Goal: Participate in discussion: Engage in conversation with other users on a specific topic

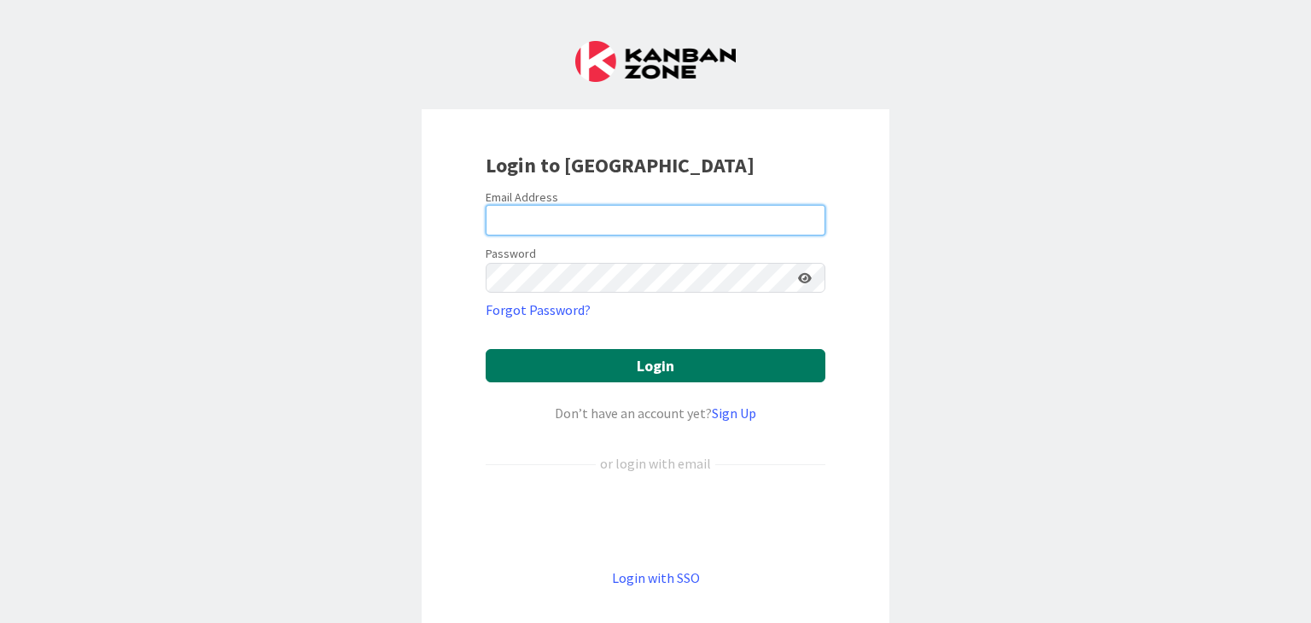
type input "[PERSON_NAME][EMAIL_ADDRESS][DOMAIN_NAME]"
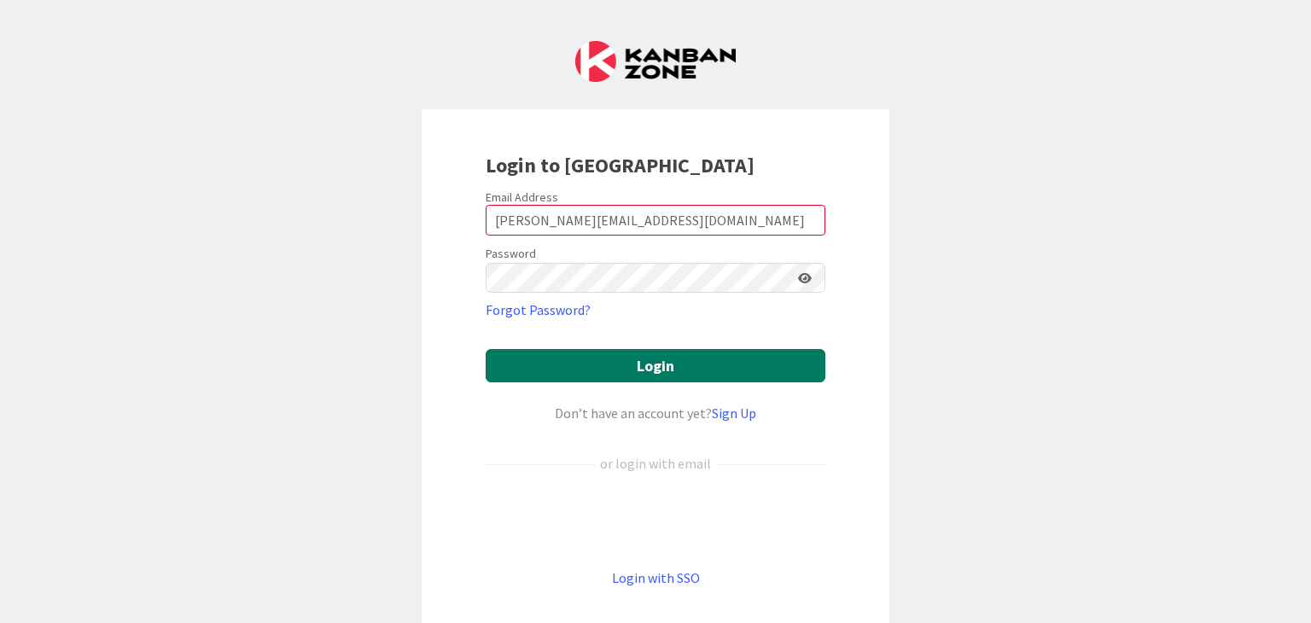
click at [606, 368] on button "Login" at bounding box center [656, 365] width 340 height 33
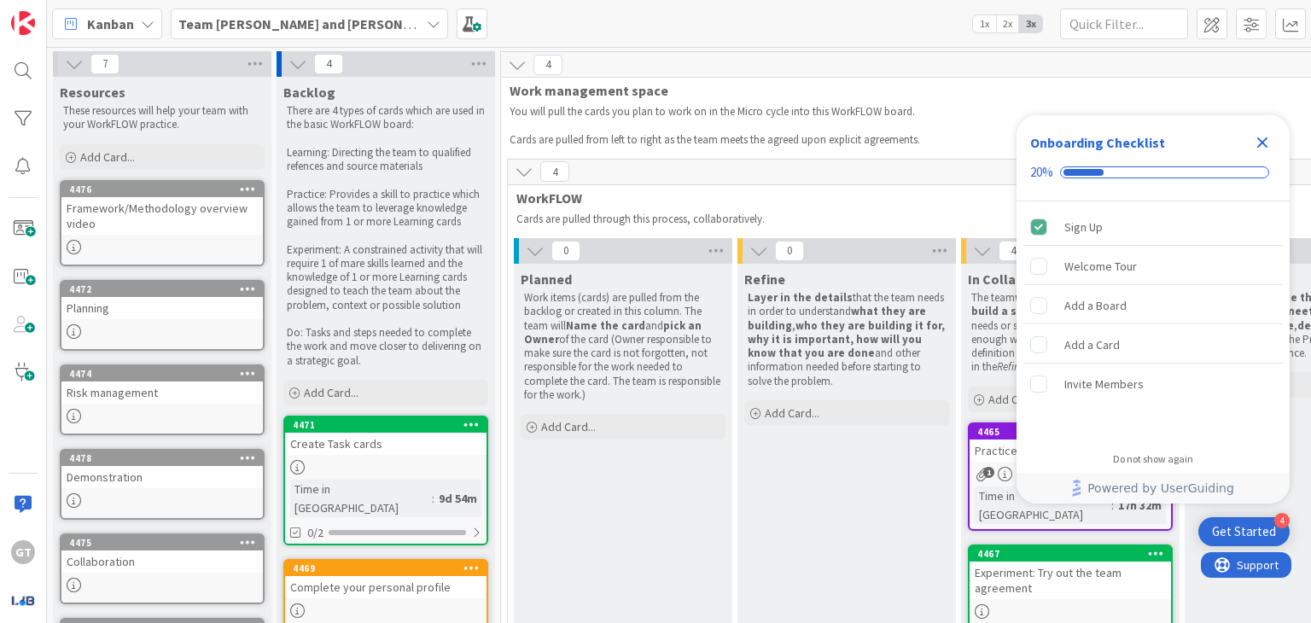
click at [1269, 141] on icon "Close Checklist" at bounding box center [1263, 142] width 20 height 20
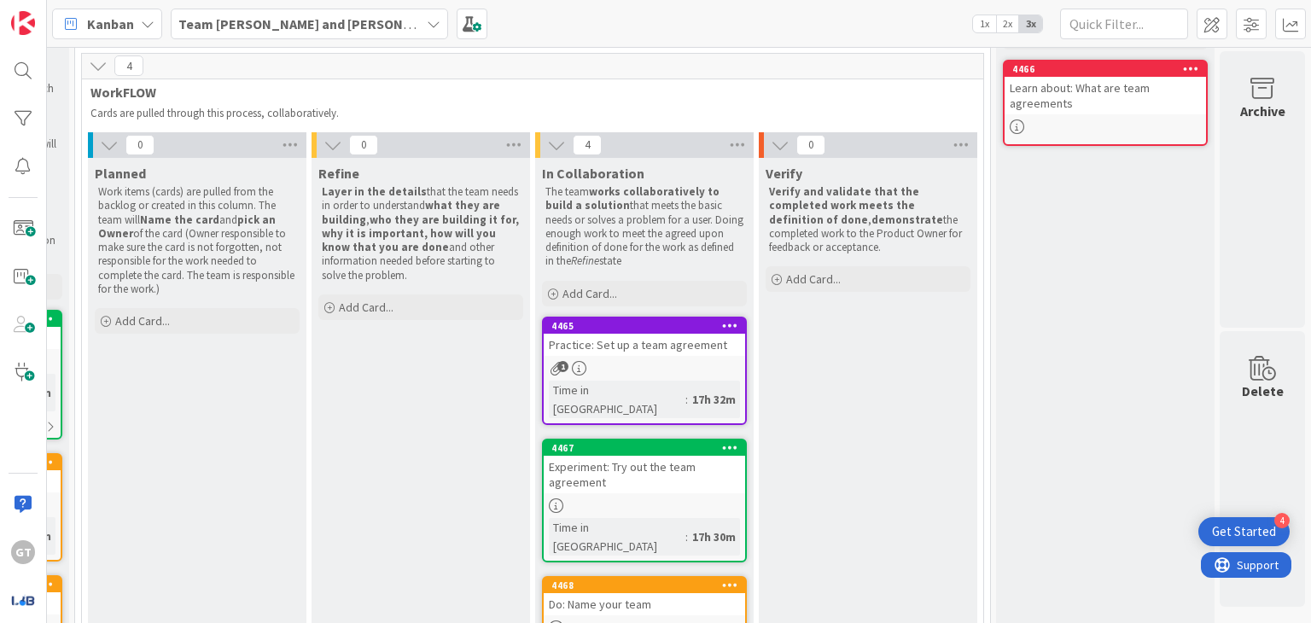
scroll to position [104, 438]
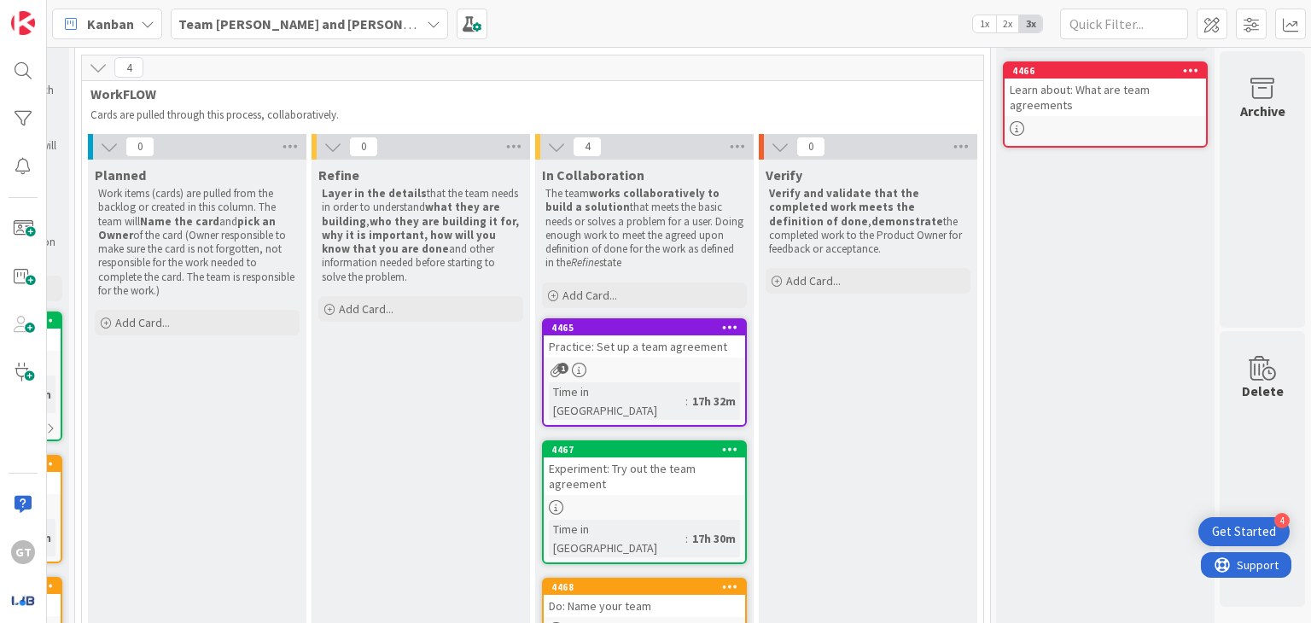
click at [645, 367] on div "1" at bounding box center [645, 370] width 202 height 15
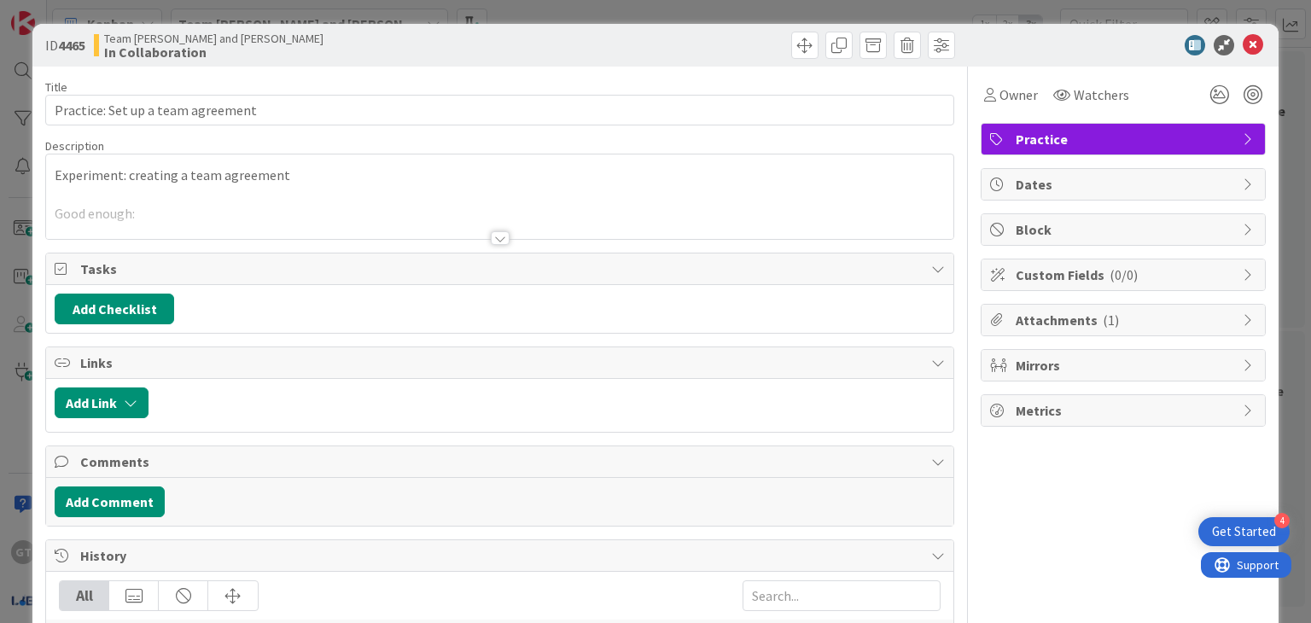
click at [273, 199] on div at bounding box center [499, 218] width 907 height 44
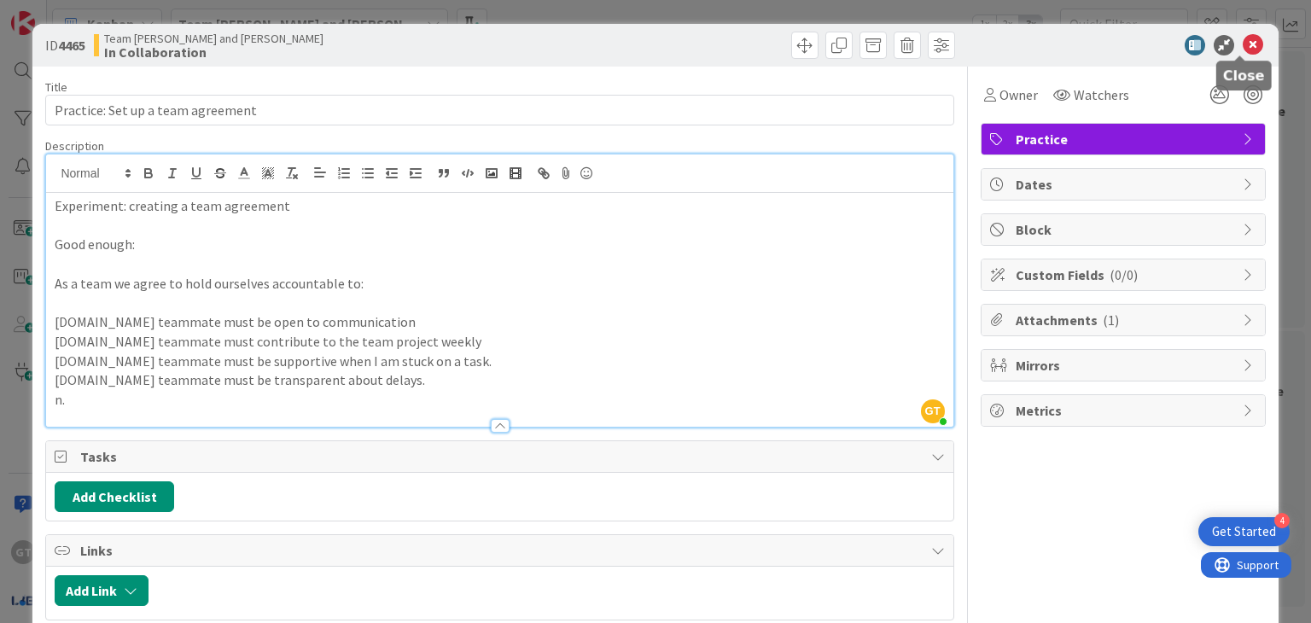
click at [1243, 44] on icon at bounding box center [1253, 45] width 20 height 20
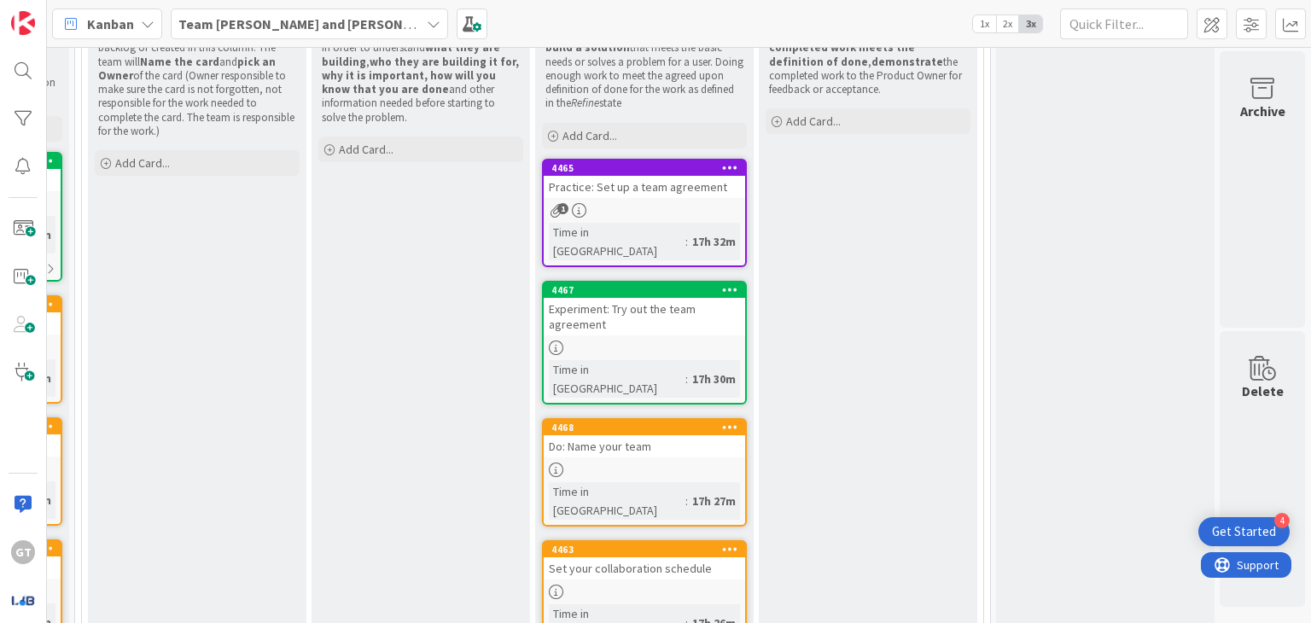
click at [616, 341] on div at bounding box center [645, 348] width 202 height 15
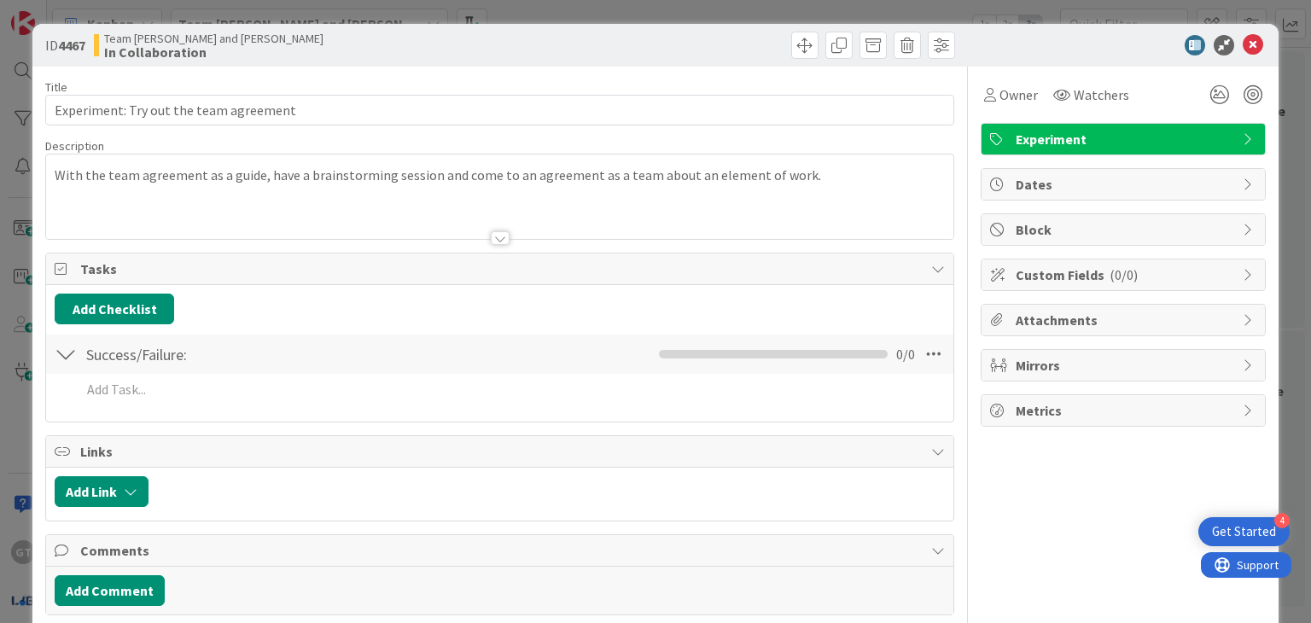
click at [364, 201] on div at bounding box center [499, 218] width 907 height 44
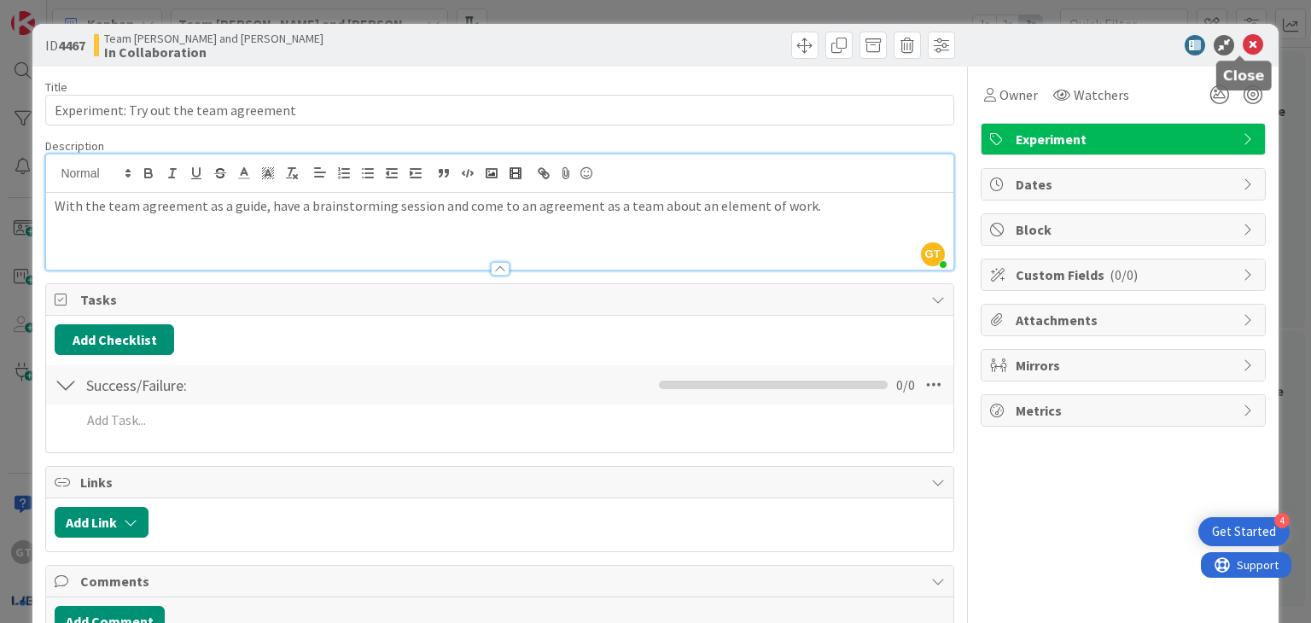
click at [1243, 41] on icon at bounding box center [1253, 45] width 20 height 20
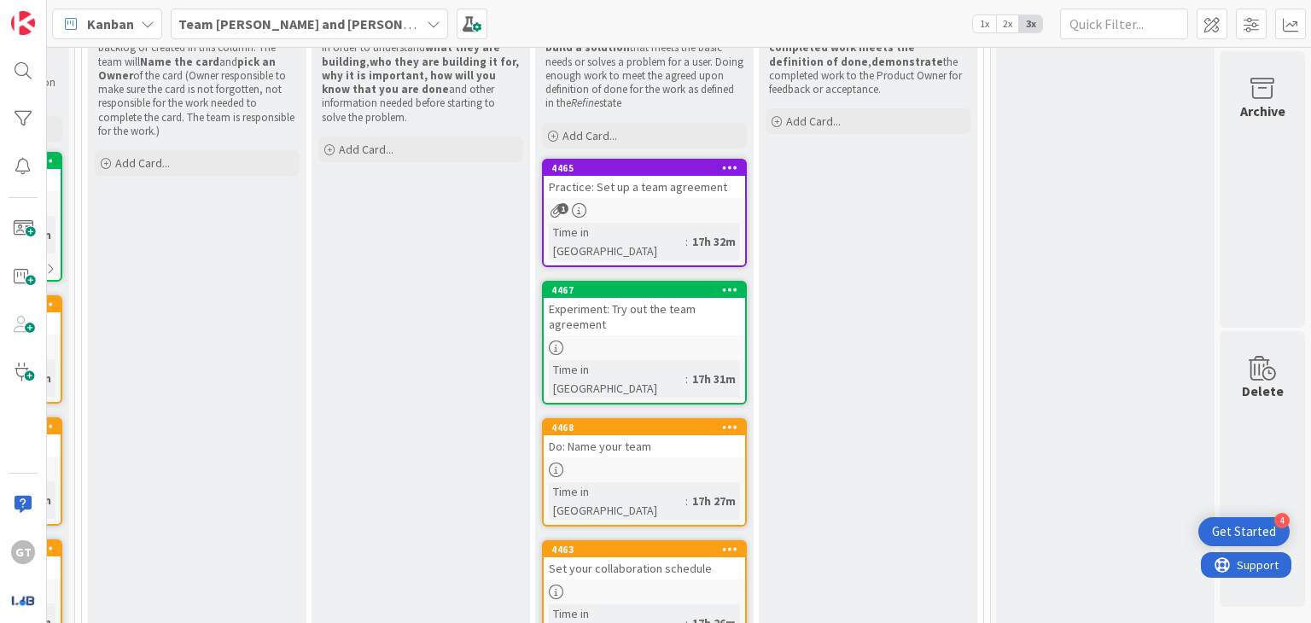
click at [591, 419] on link "4468 Do: Name your team Time in [GEOGRAPHIC_DATA] : 17h 27m" at bounding box center [644, 472] width 205 height 108
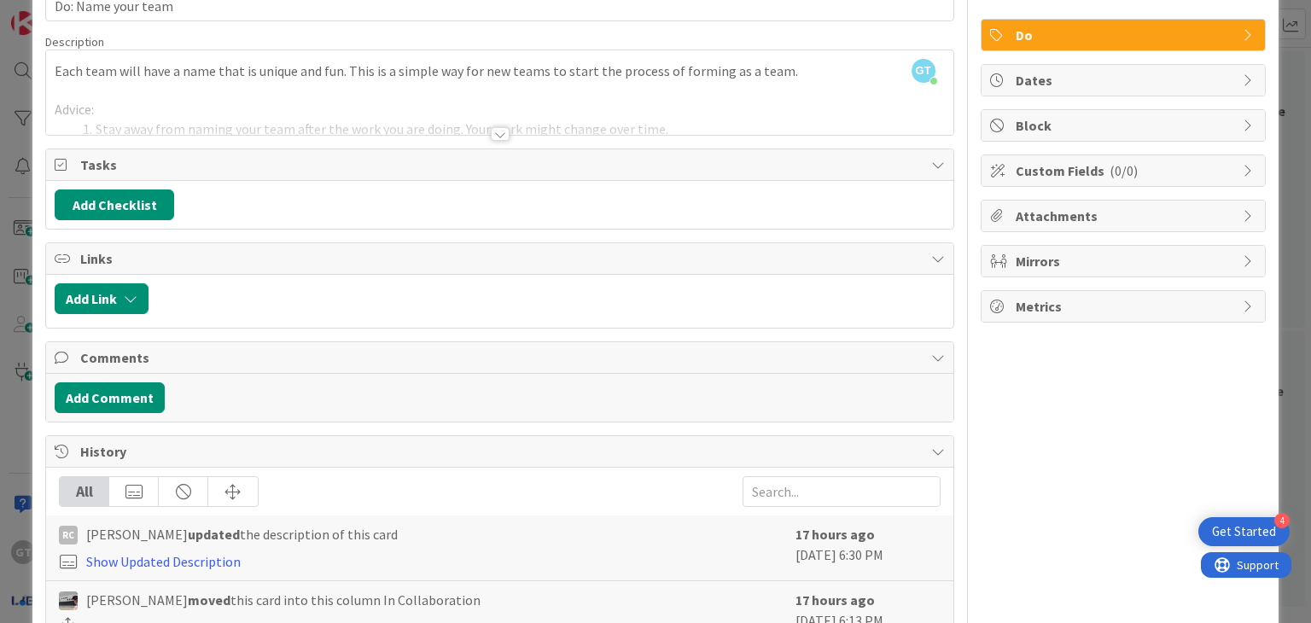
click at [491, 134] on div at bounding box center [500, 134] width 19 height 14
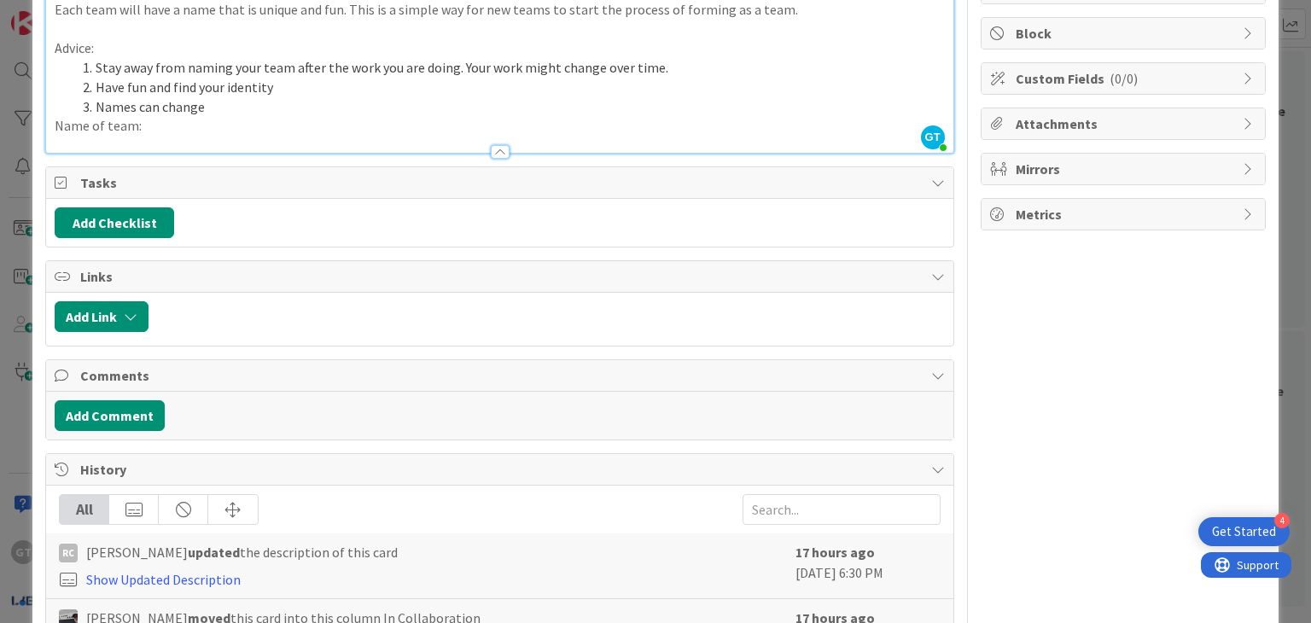
scroll to position [408, 0]
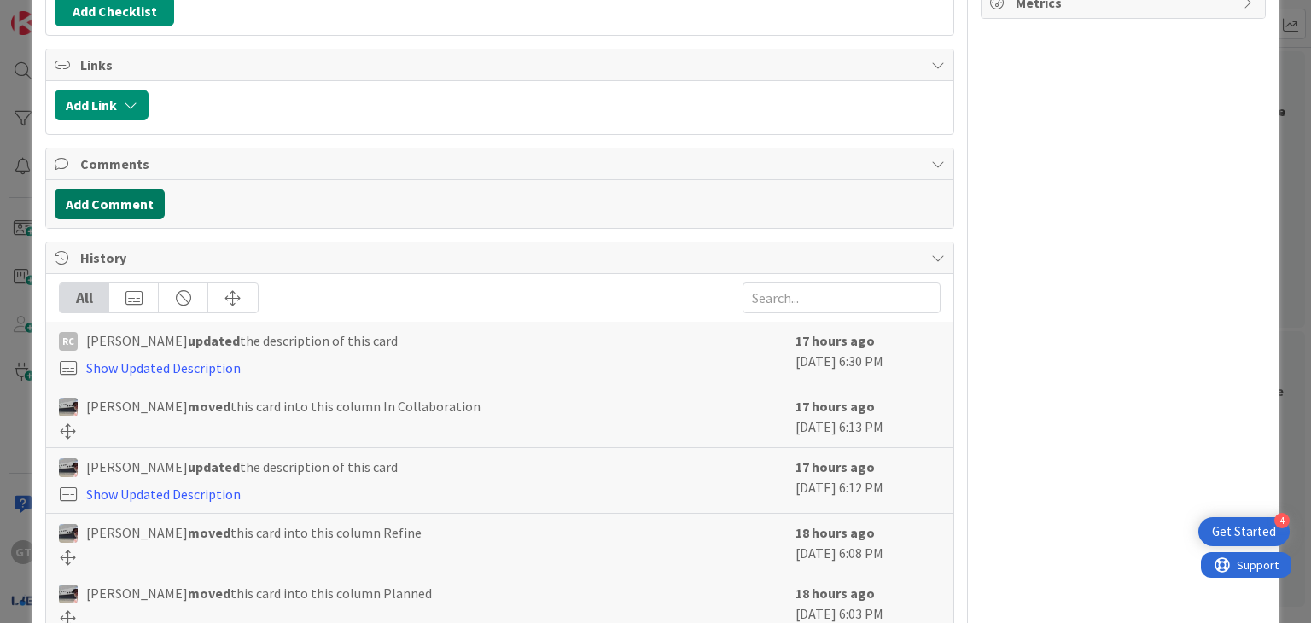
click at [111, 205] on button "Add Comment" at bounding box center [110, 204] width 110 height 31
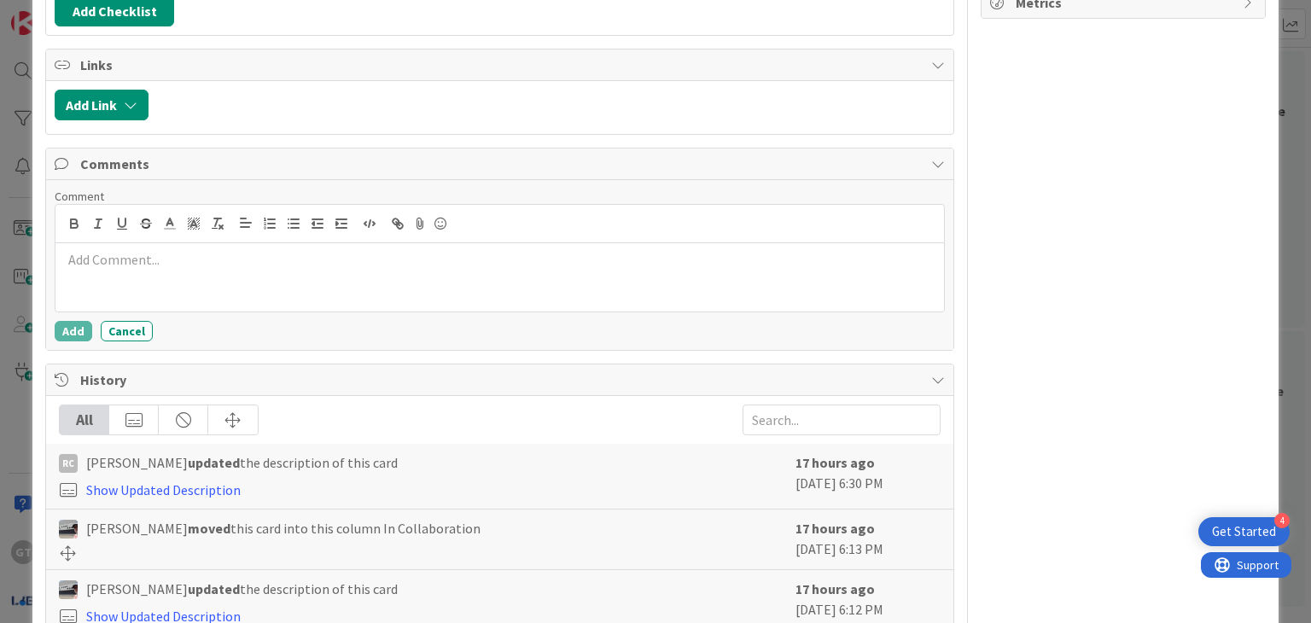
click at [101, 260] on p at bounding box center [499, 260] width 874 height 20
click at [133, 256] on p "Team Name; Work in Progress" at bounding box center [499, 260] width 874 height 20
click at [242, 277] on div "Team Name: Work in Progress" at bounding box center [499, 277] width 888 height 68
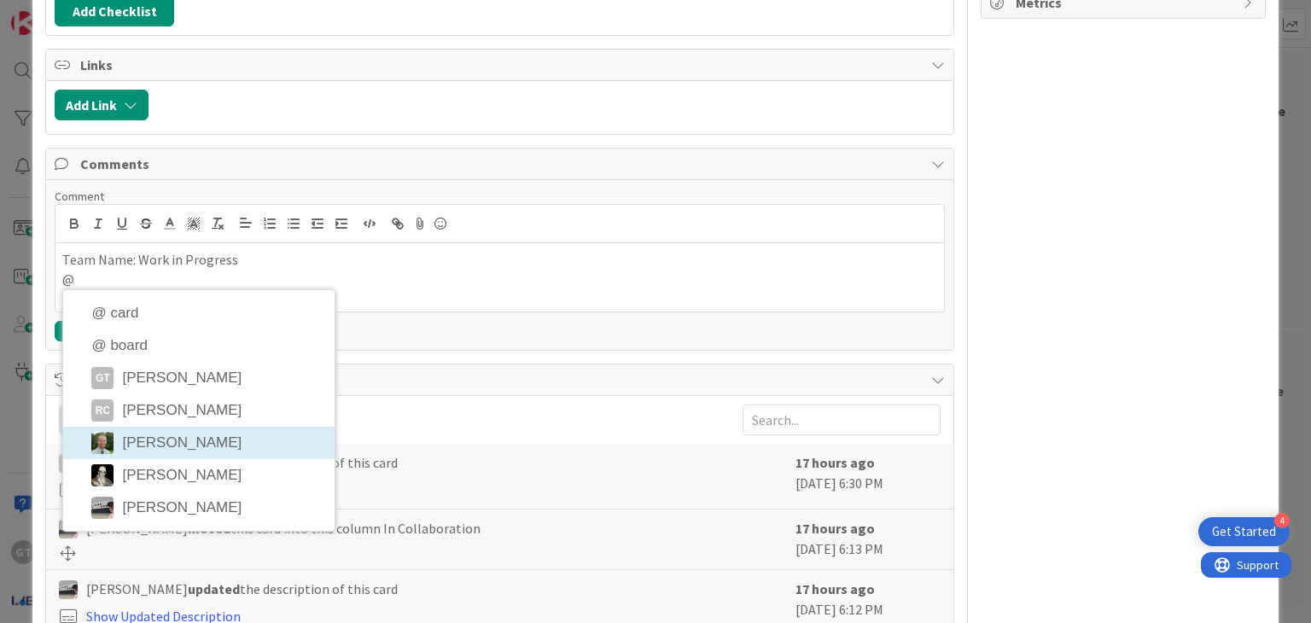
click at [155, 428] on li "[PERSON_NAME]" at bounding box center [199, 443] width 272 height 32
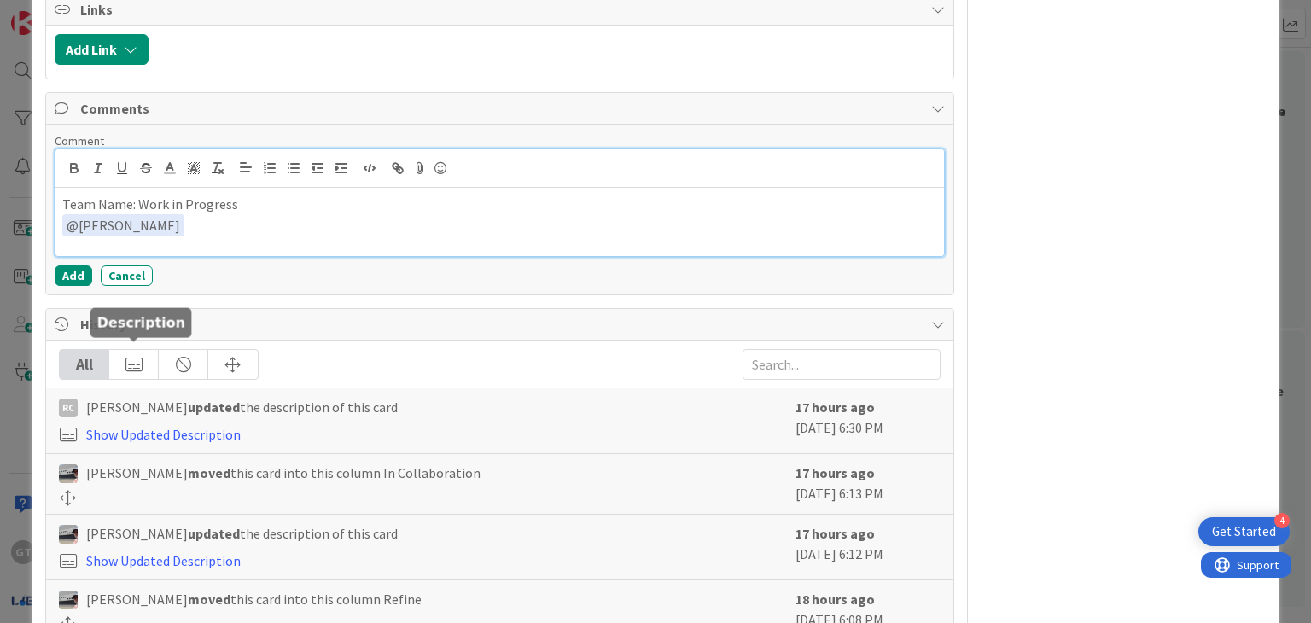
scroll to position [466, 0]
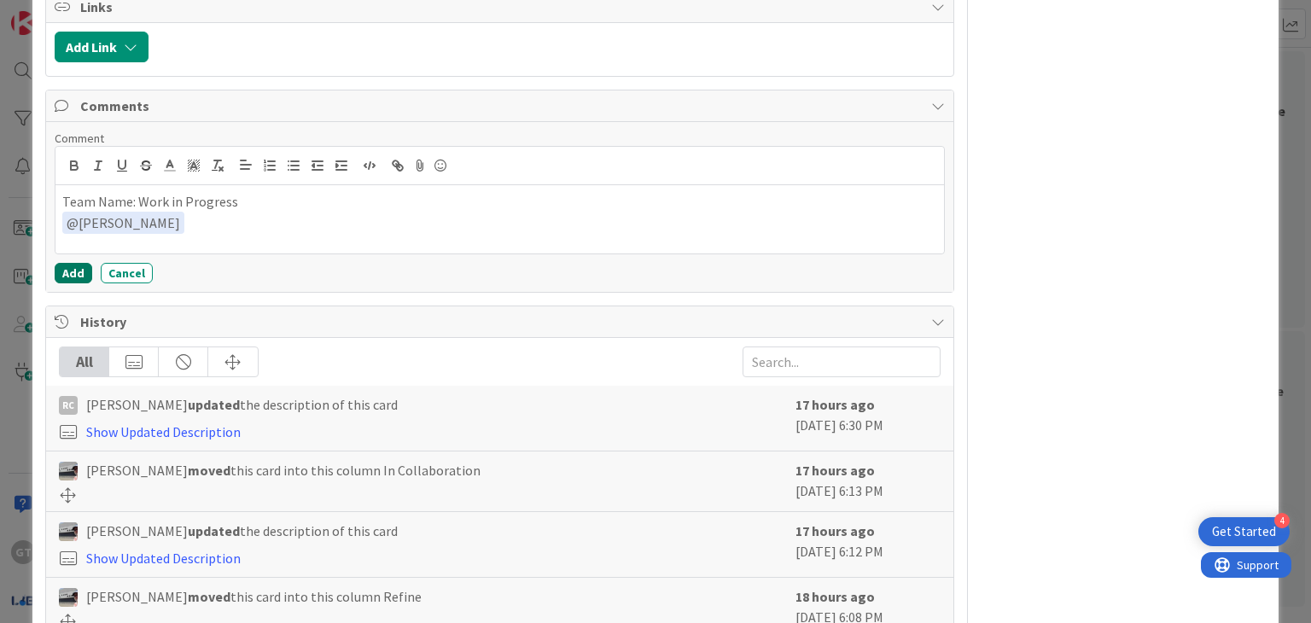
click at [75, 266] on button "Add" at bounding box center [74, 273] width 38 height 20
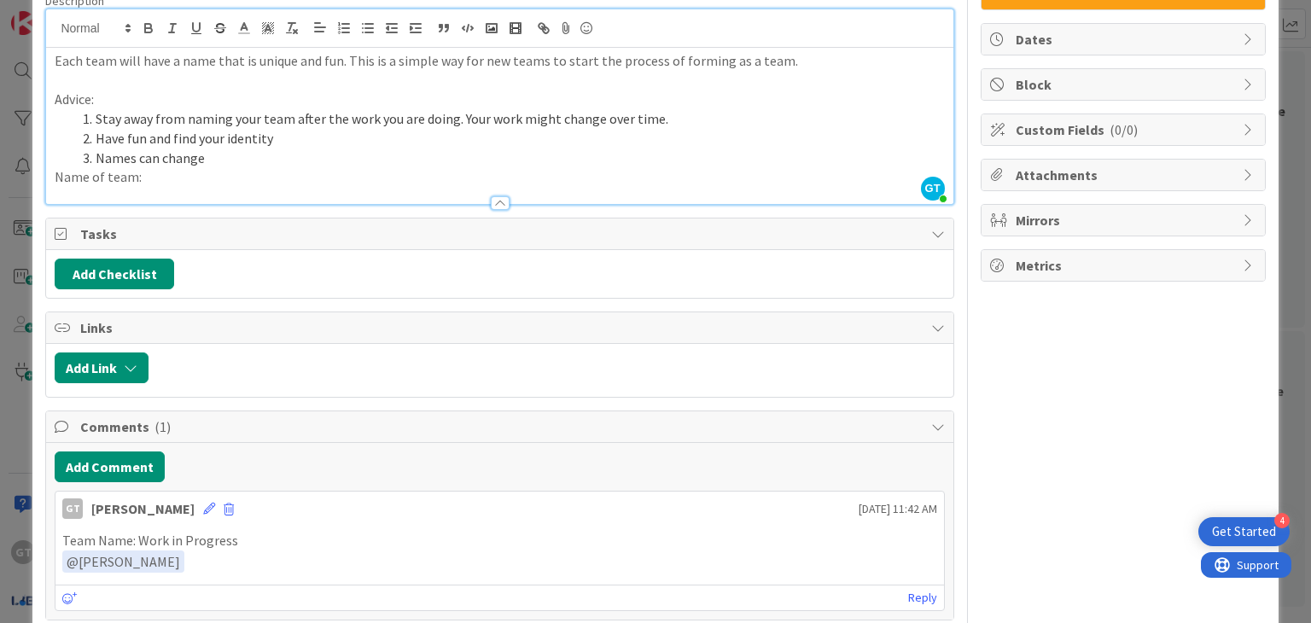
scroll to position [0, 0]
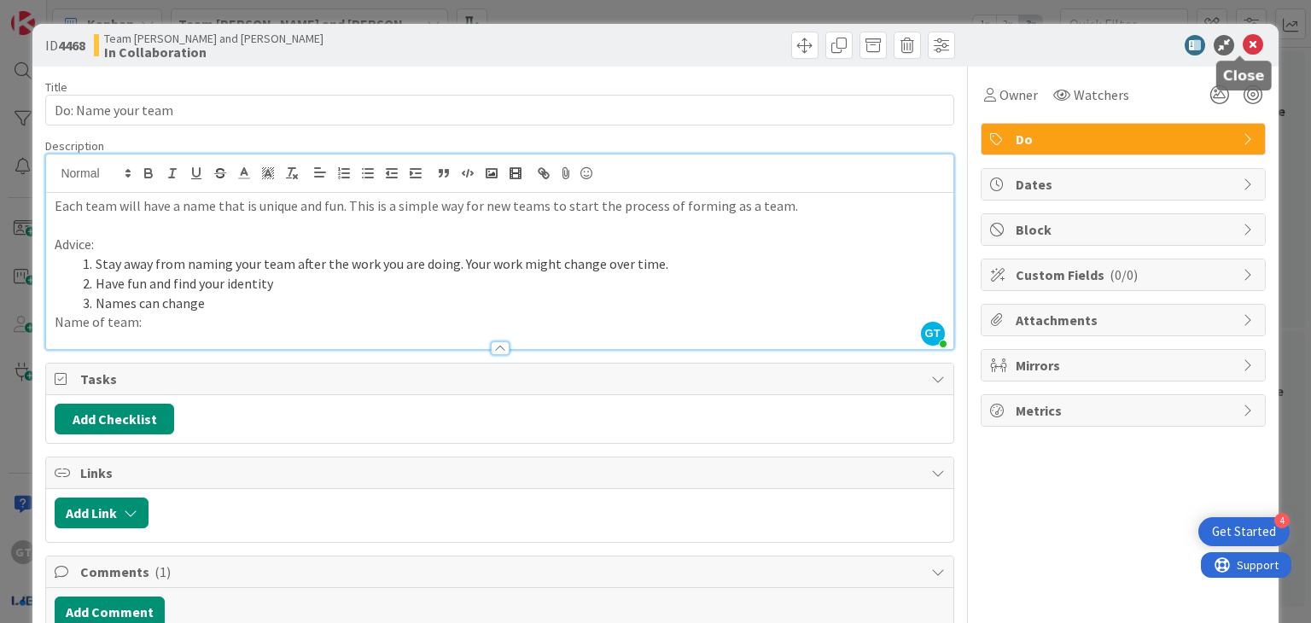
click at [1243, 43] on icon at bounding box center [1253, 45] width 20 height 20
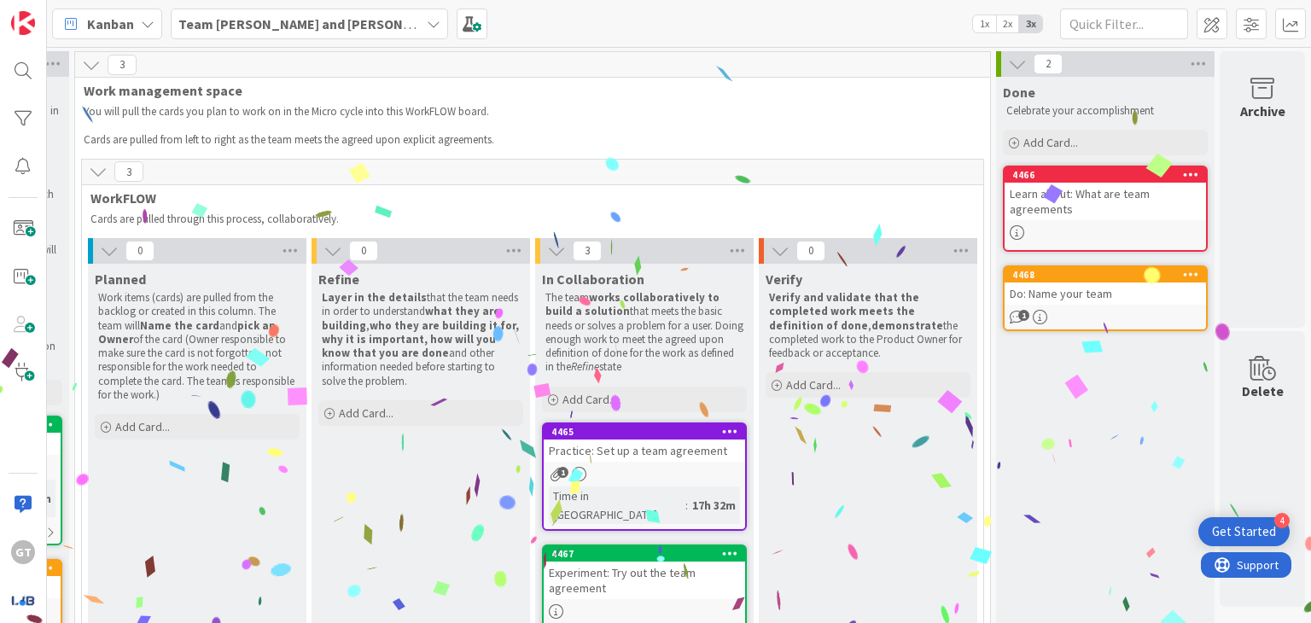
scroll to position [246, 437]
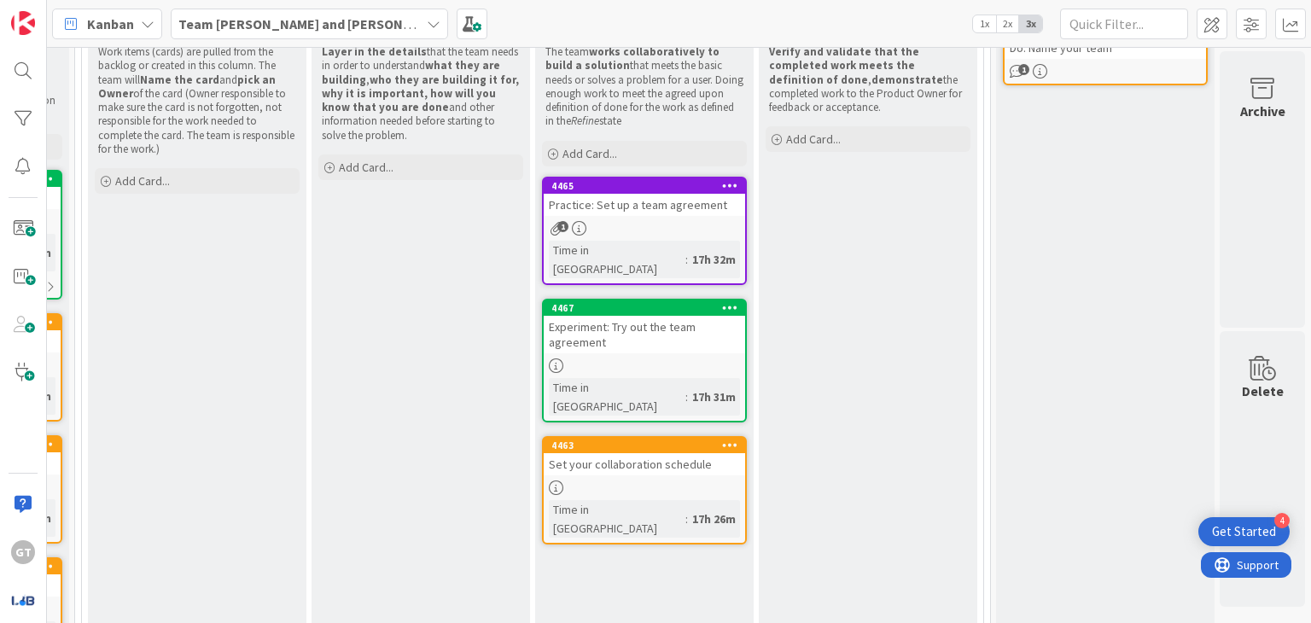
click at [671, 481] on div at bounding box center [645, 488] width 202 height 15
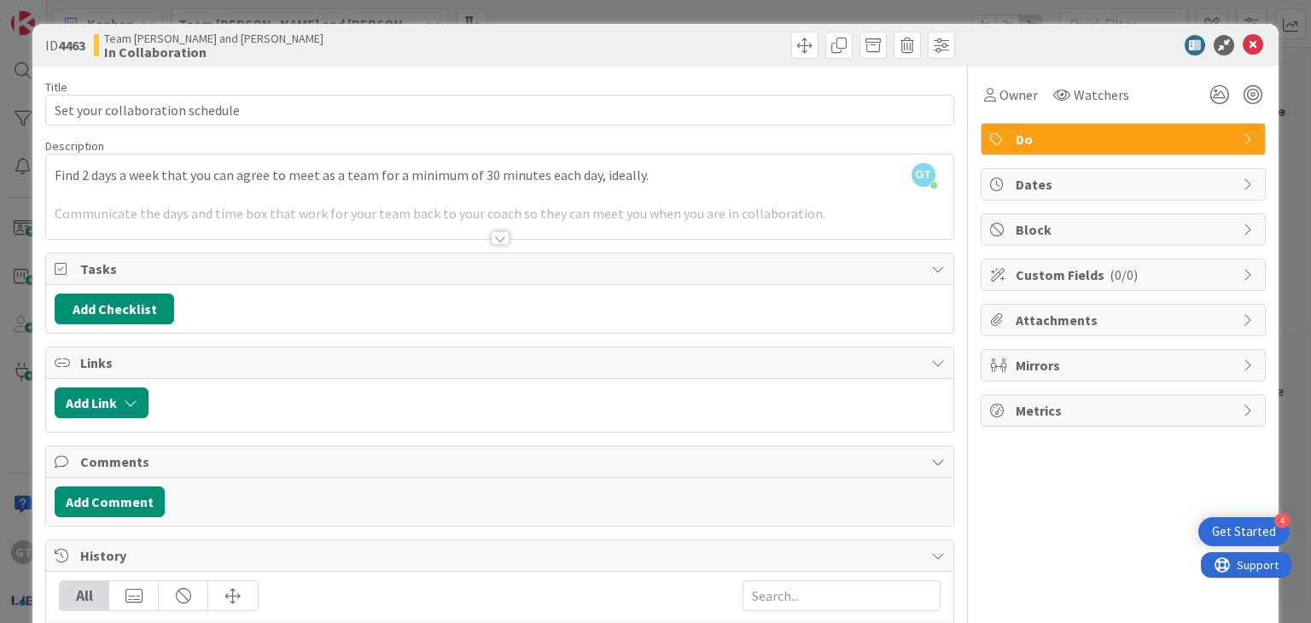
click at [494, 237] on div at bounding box center [500, 238] width 19 height 14
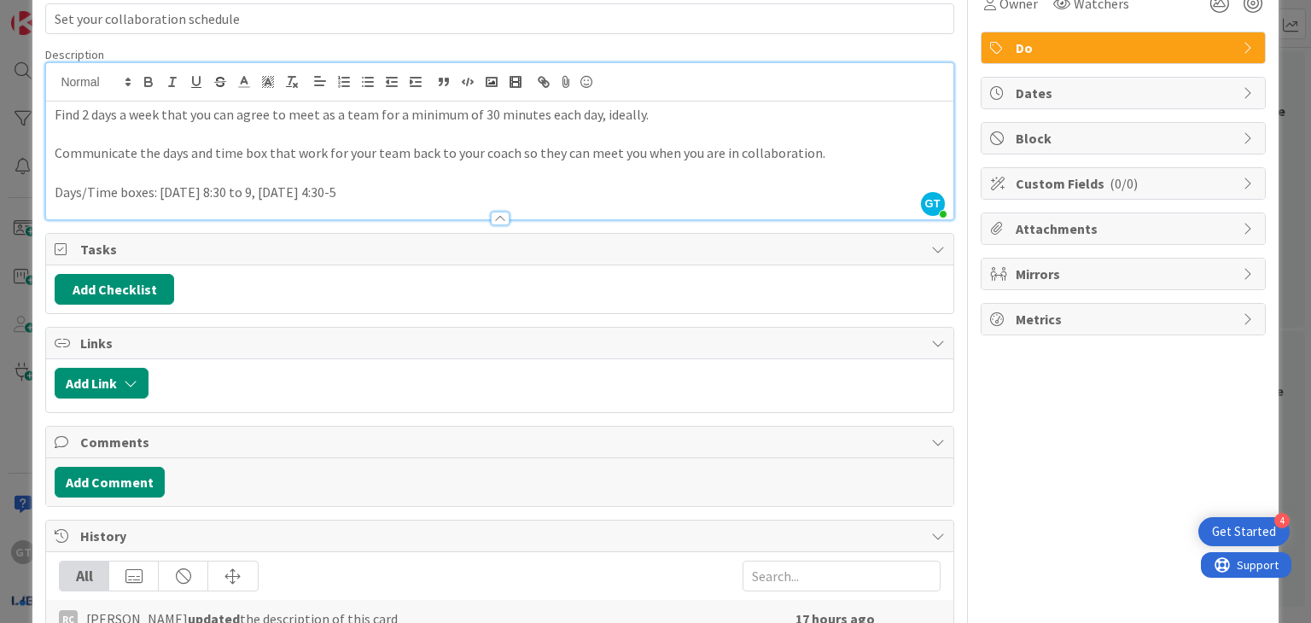
scroll to position [94, 0]
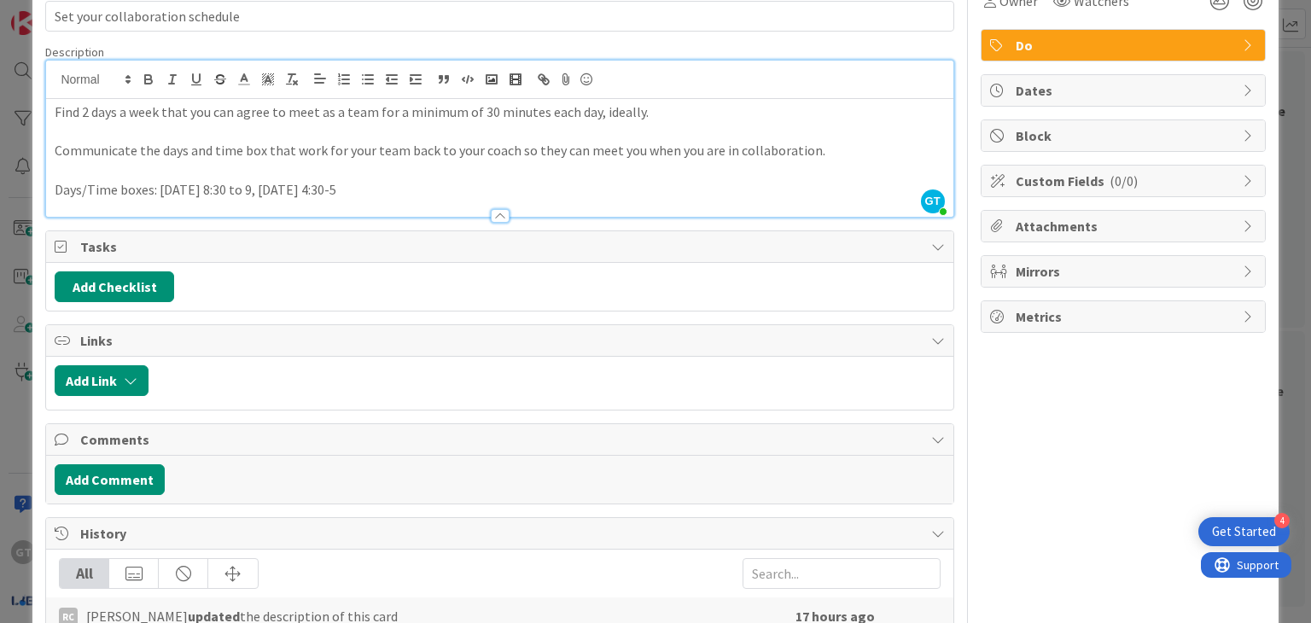
click at [351, 188] on p "Days/Time boxes: [DATE] 8:30 to 9, [DATE] 4:30-5" at bounding box center [500, 190] width 890 height 20
click at [324, 188] on p "Days/Time boxes: [DATE] 8:30 to 9, [DATE] 4:30-5" at bounding box center [500, 190] width 890 height 20
click at [351, 189] on p "Days/Time boxes: [DATE] 8:30 to 9, [DATE] 5:30-5" at bounding box center [500, 190] width 890 height 20
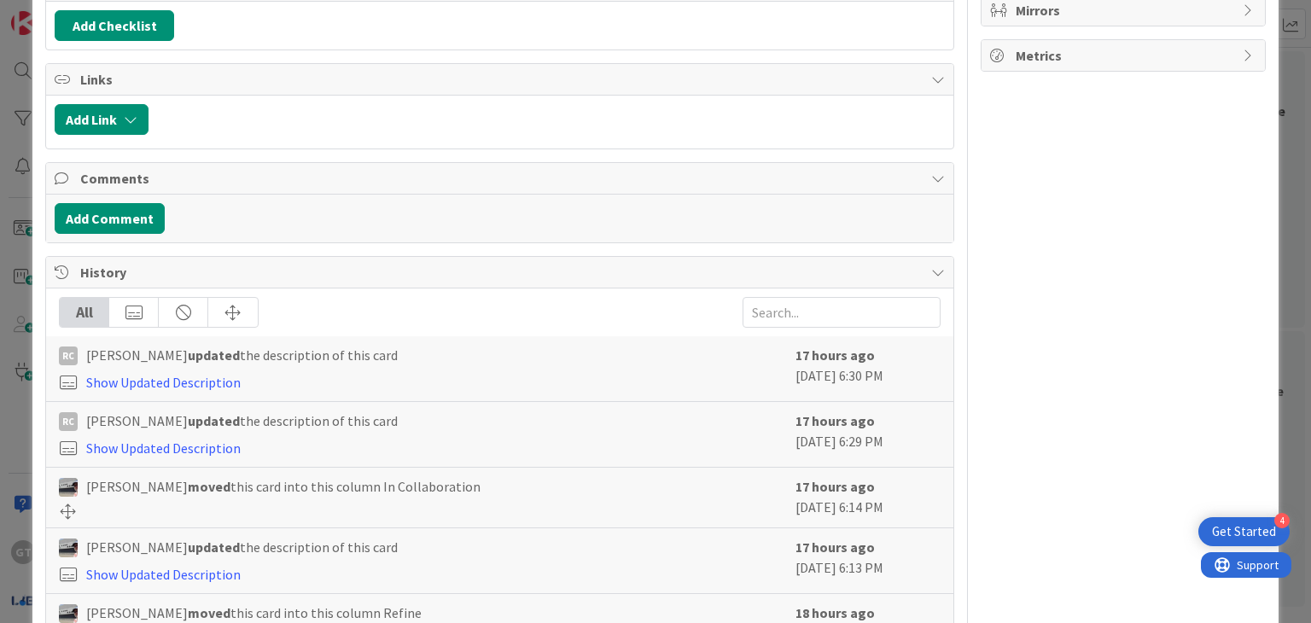
scroll to position [357, 0]
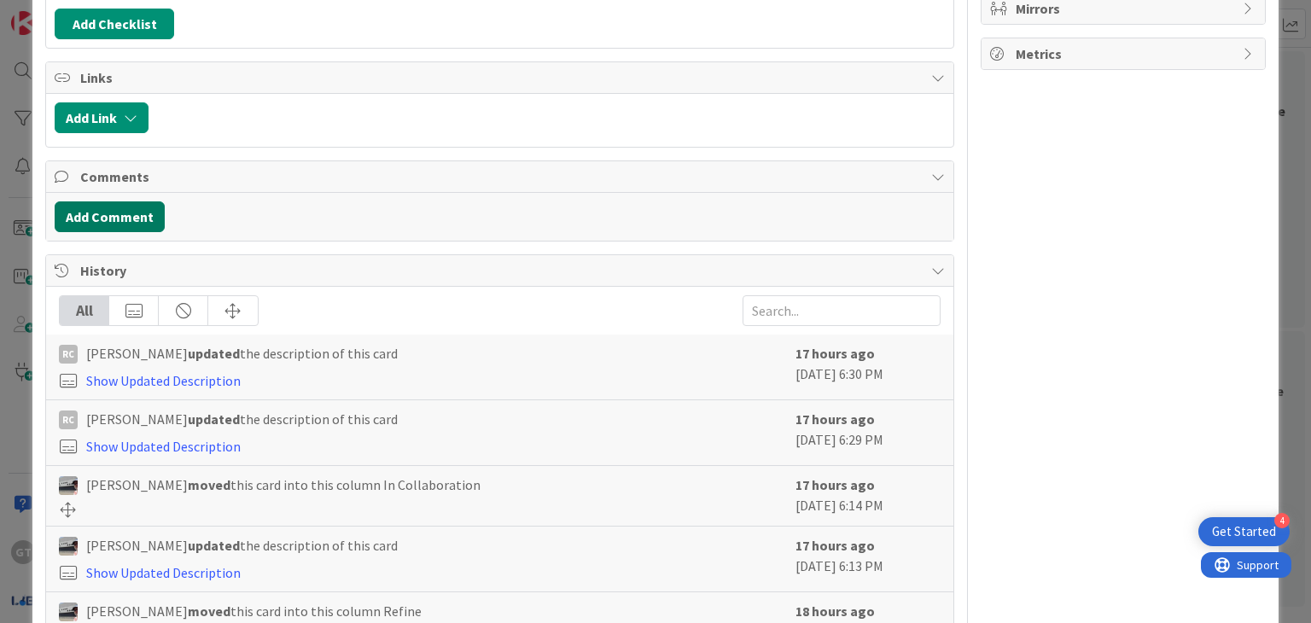
click at [114, 202] on button "Add Comment" at bounding box center [110, 217] width 110 height 31
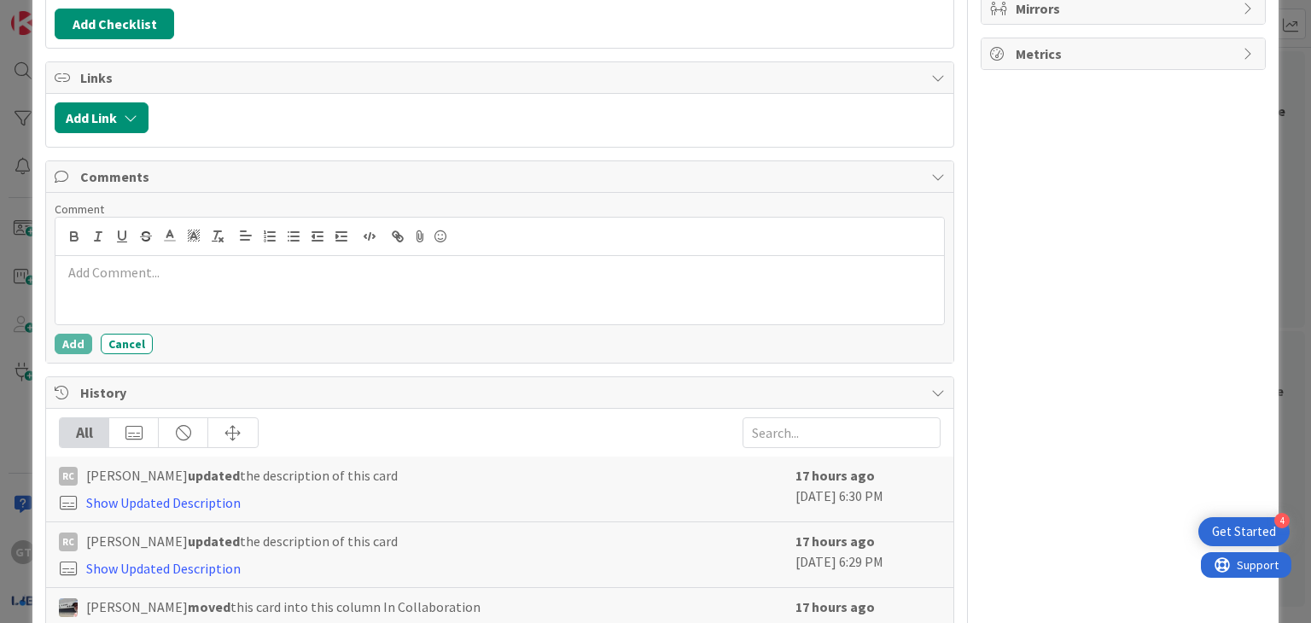
click at [115, 280] on div at bounding box center [499, 290] width 888 height 68
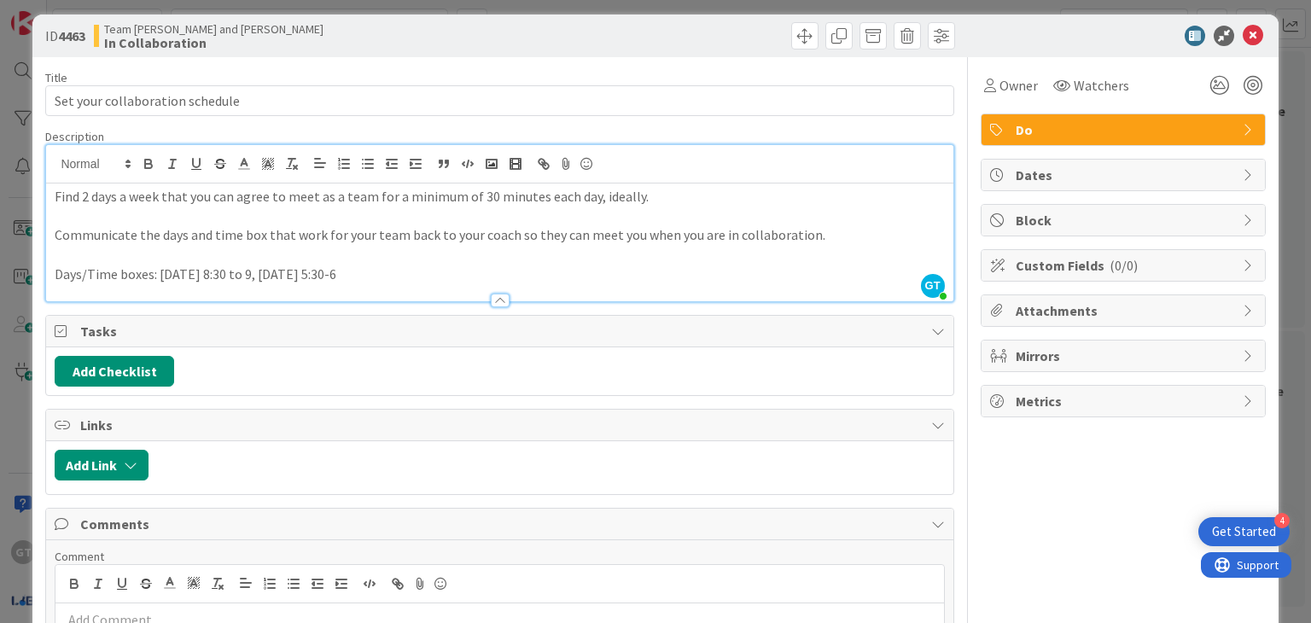
drag, startPoint x: 56, startPoint y: 272, endPoint x: 363, endPoint y: 265, distance: 306.6
click at [363, 265] on p "Days/Time boxes: [DATE] 8:30 to 9, [DATE] 5:30-6" at bounding box center [500, 275] width 890 height 20
copy p "Days/Time boxes: [DATE] 8:30 to 9, [DATE] 5:30-6"
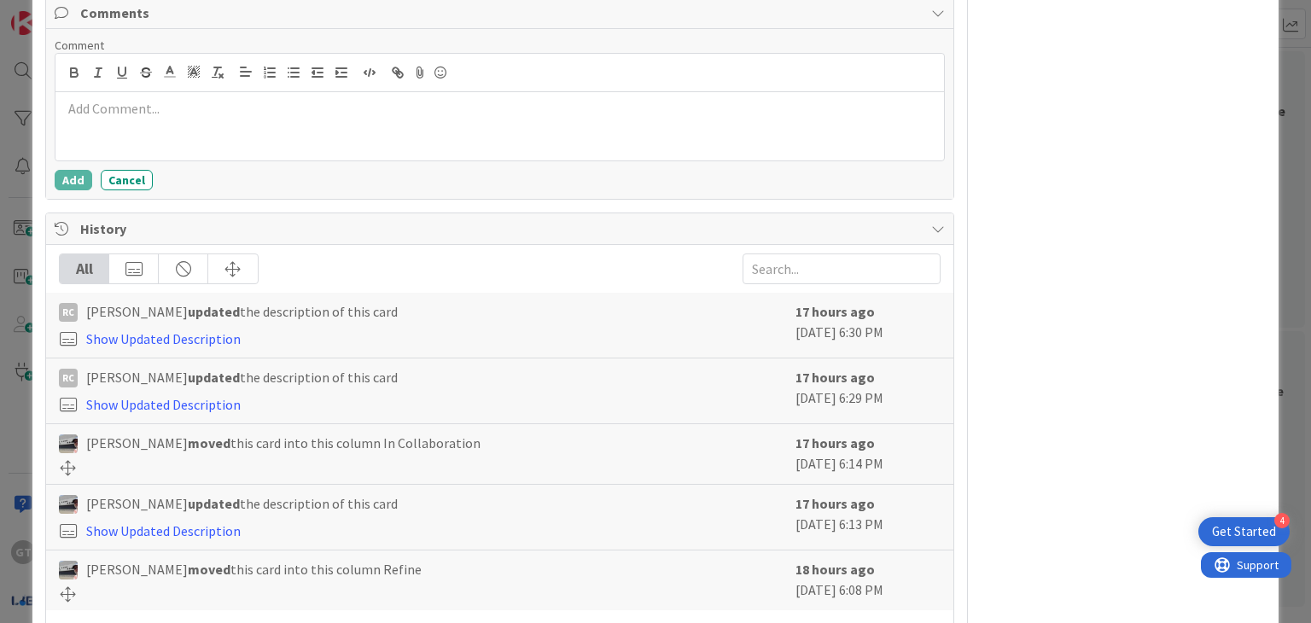
scroll to position [520, 0]
click at [205, 117] on div at bounding box center [499, 127] width 888 height 68
paste div
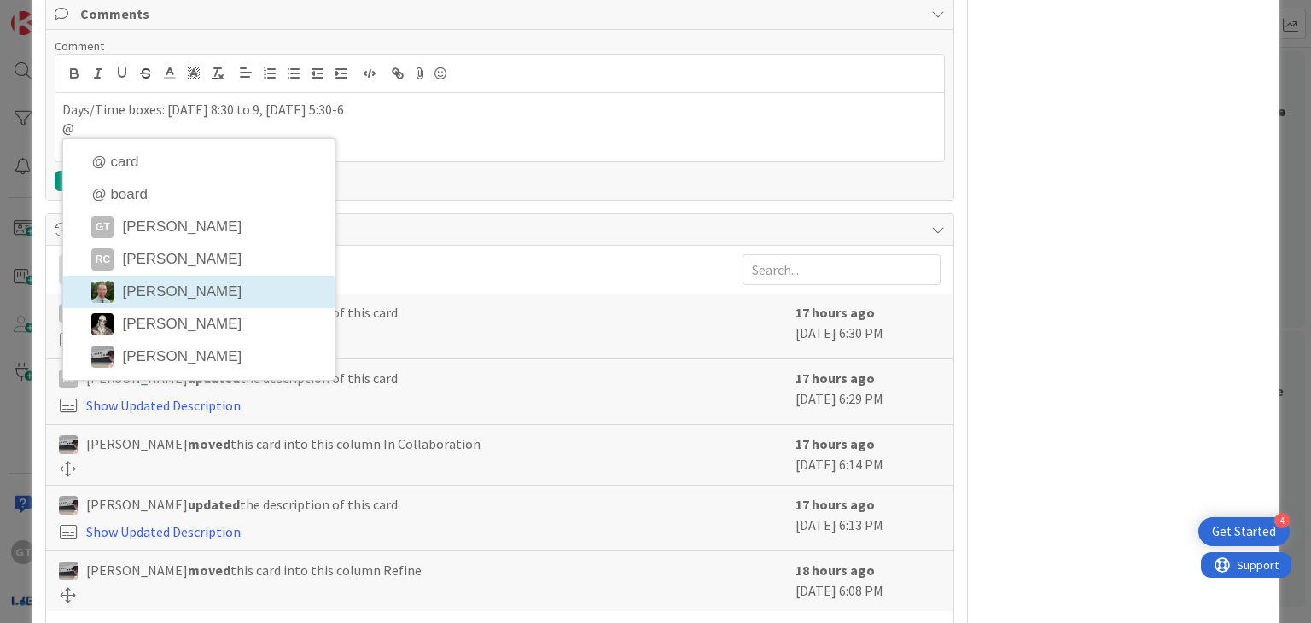
click at [191, 291] on li "[PERSON_NAME]" at bounding box center [199, 292] width 272 height 32
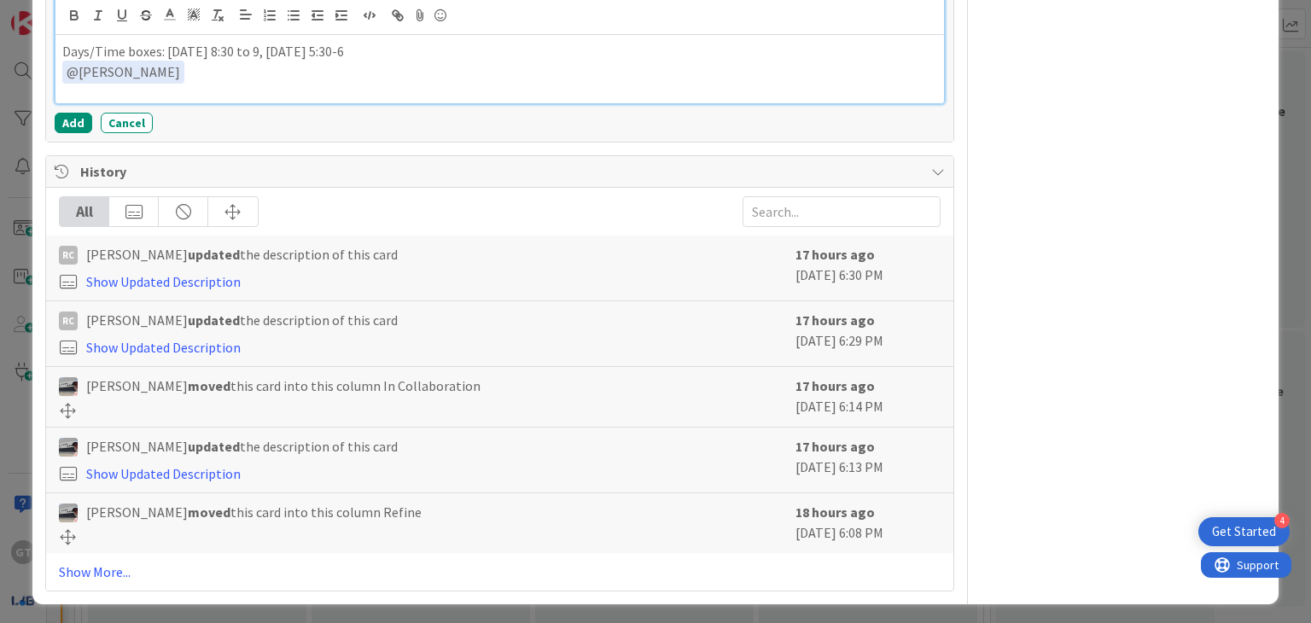
scroll to position [577, 0]
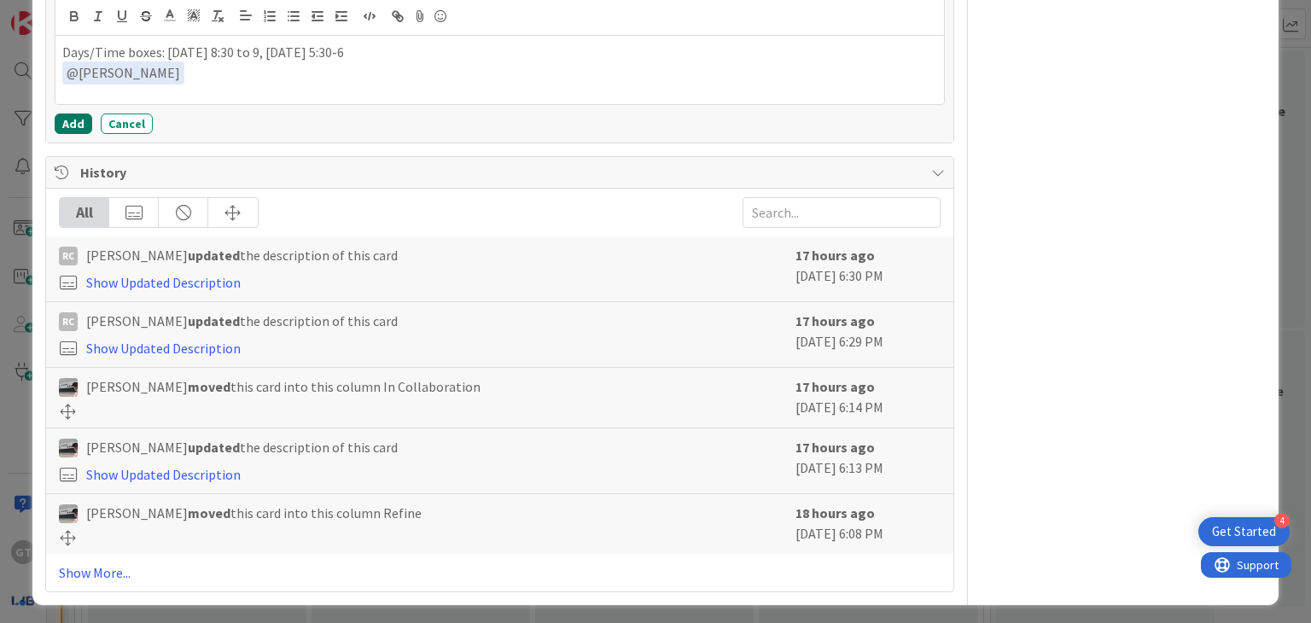
click at [70, 114] on button "Add" at bounding box center [74, 124] width 38 height 20
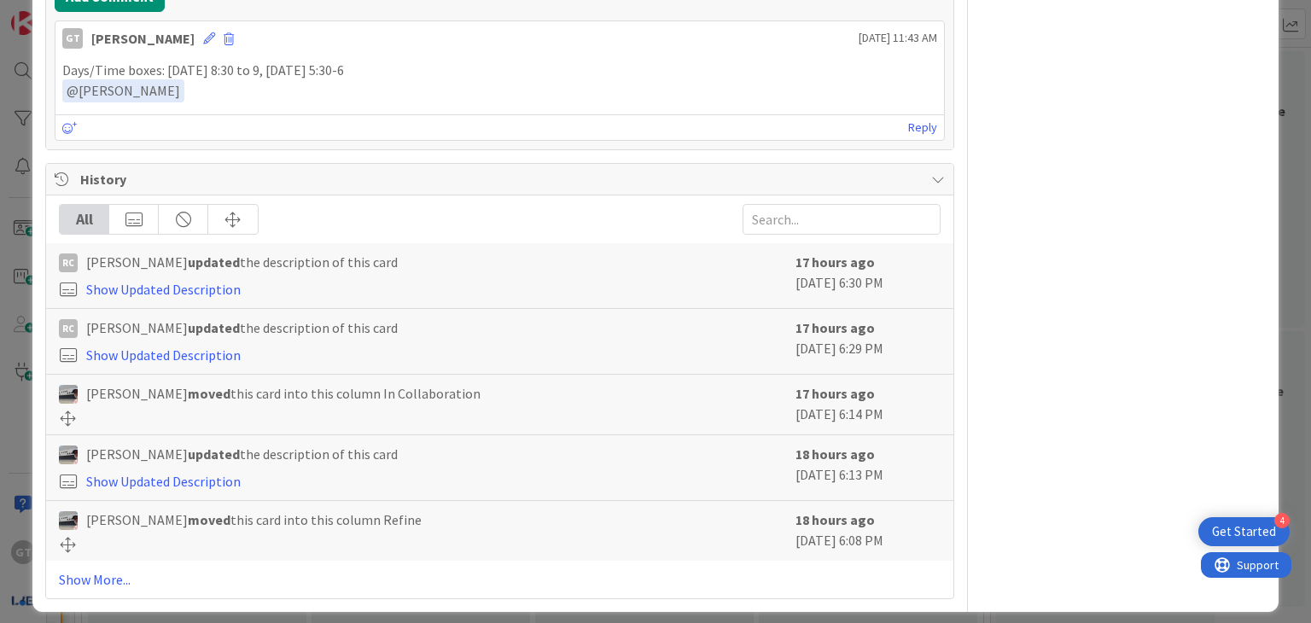
scroll to position [0, 0]
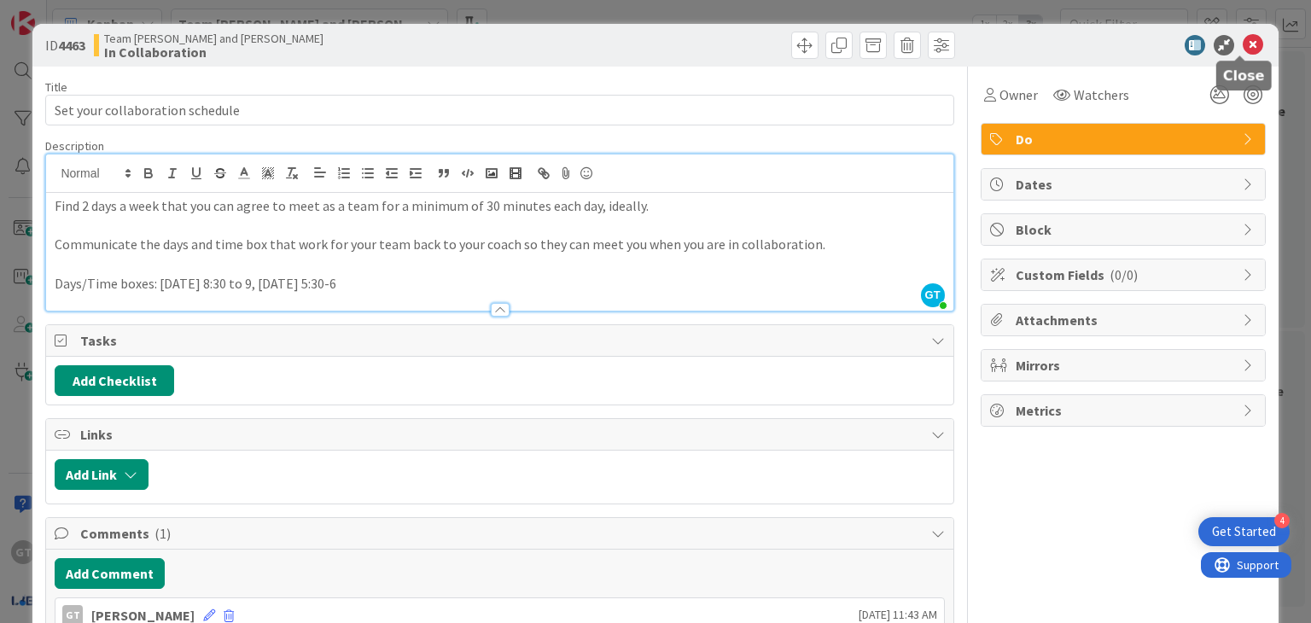
click at [1243, 48] on icon at bounding box center [1253, 45] width 20 height 20
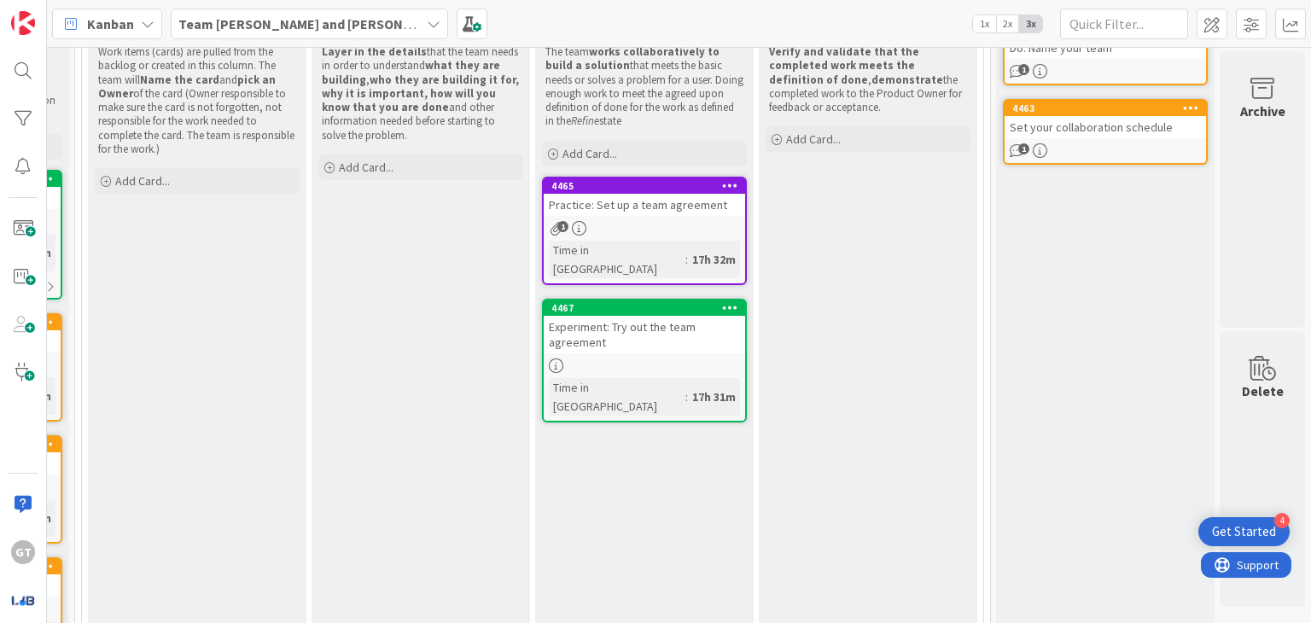
click at [651, 223] on div "1" at bounding box center [645, 228] width 202 height 15
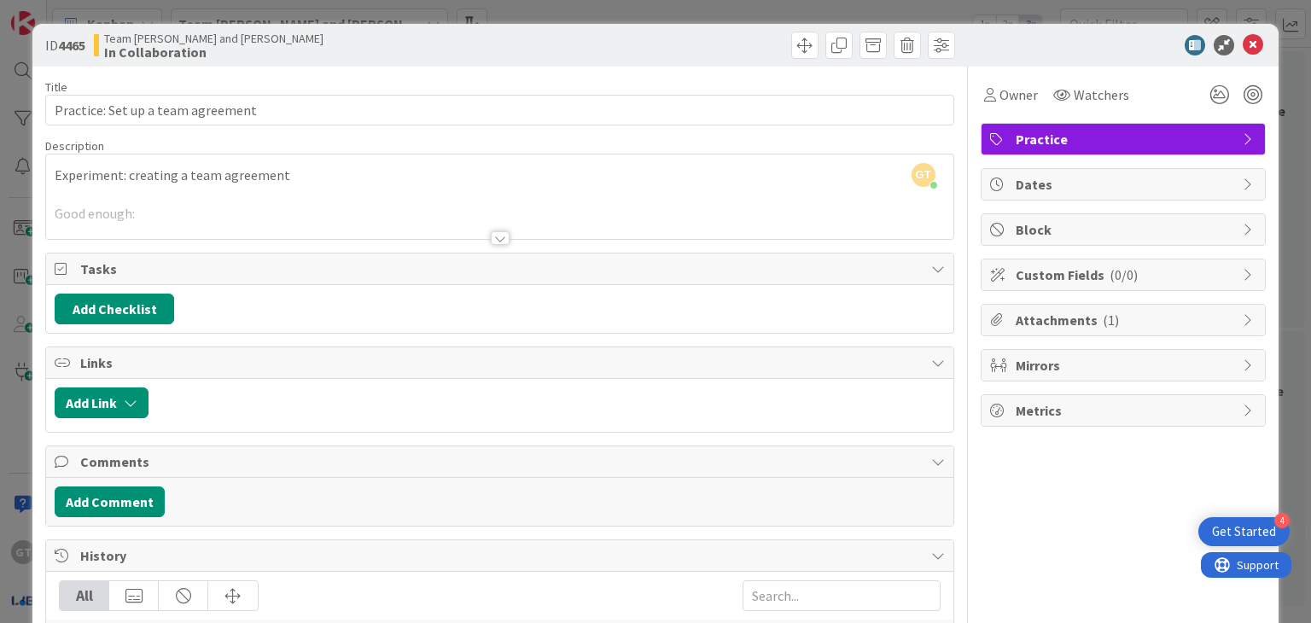
click at [500, 238] on div at bounding box center [500, 238] width 19 height 14
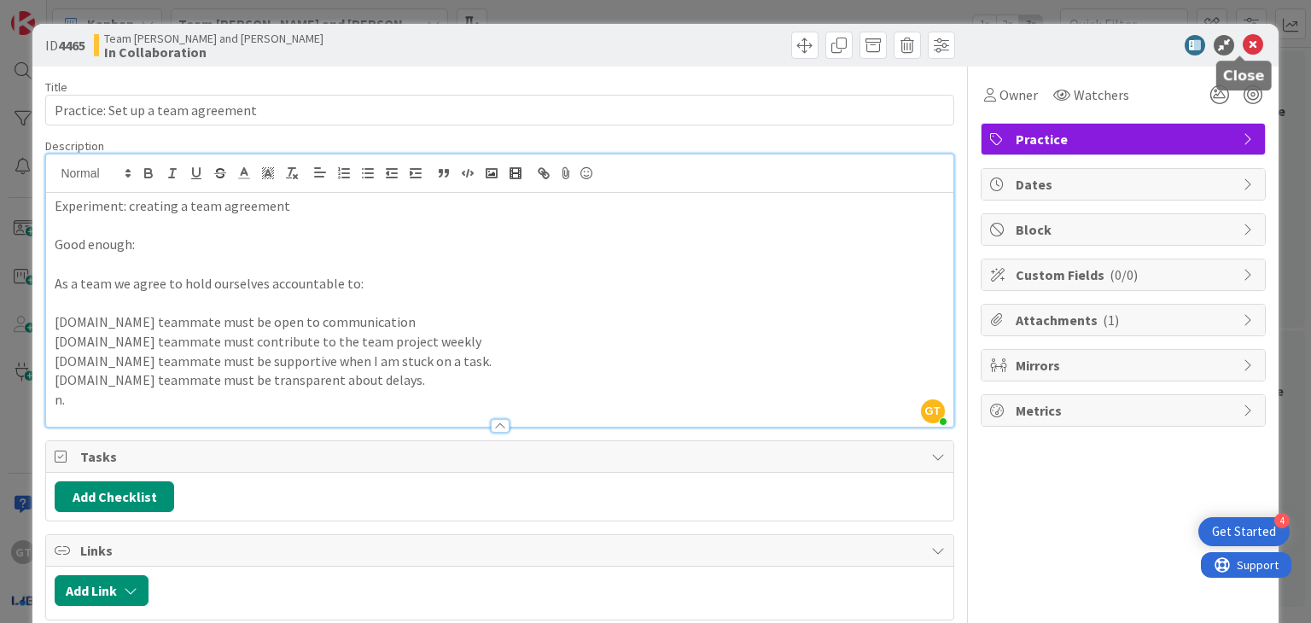
click at [1243, 43] on icon at bounding box center [1253, 45] width 20 height 20
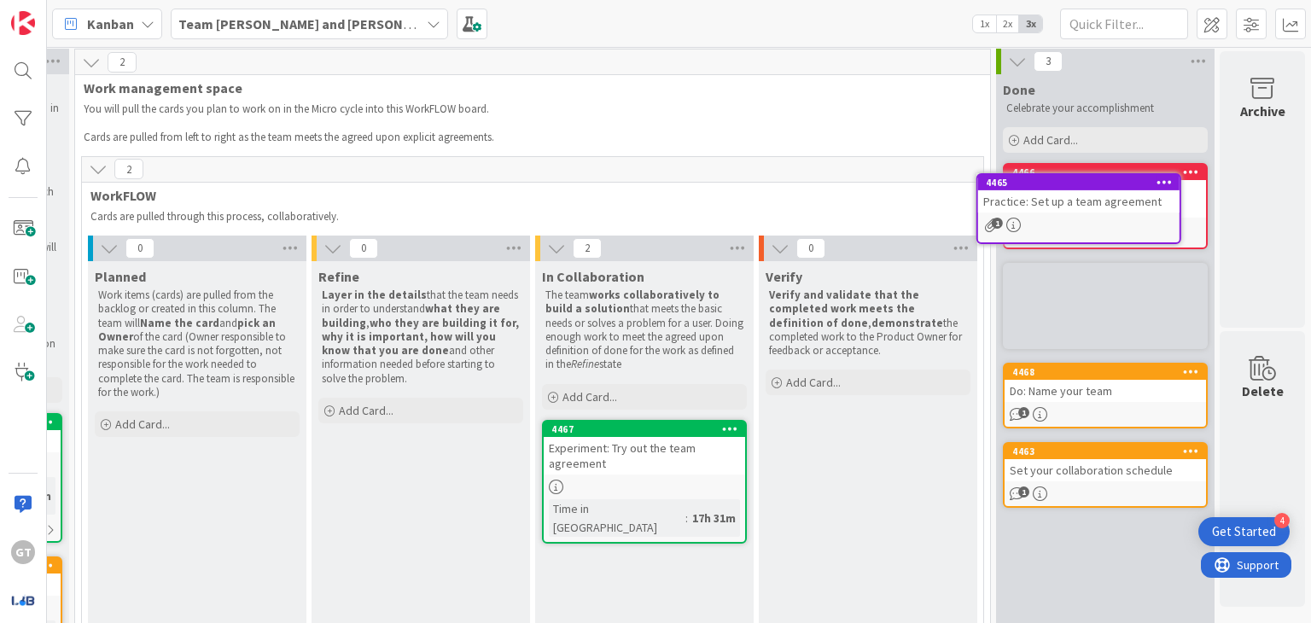
scroll to position [0, 437]
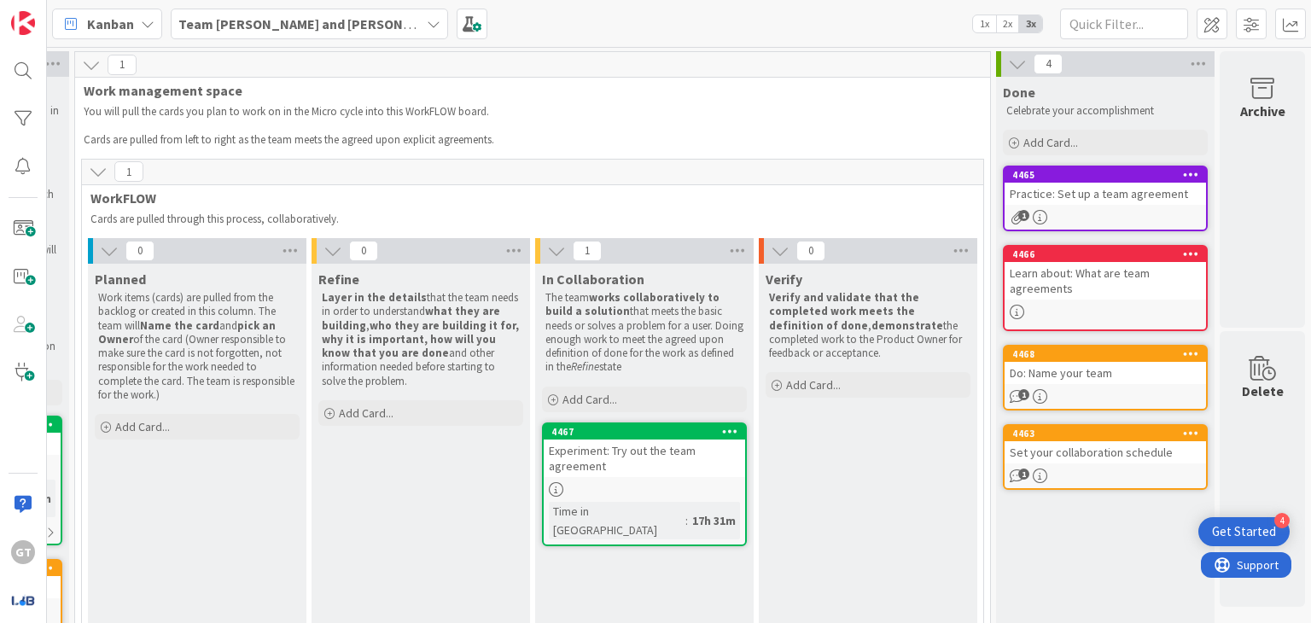
click at [607, 464] on div "Experiment: Try out the team agreement" at bounding box center [645, 459] width 202 height 38
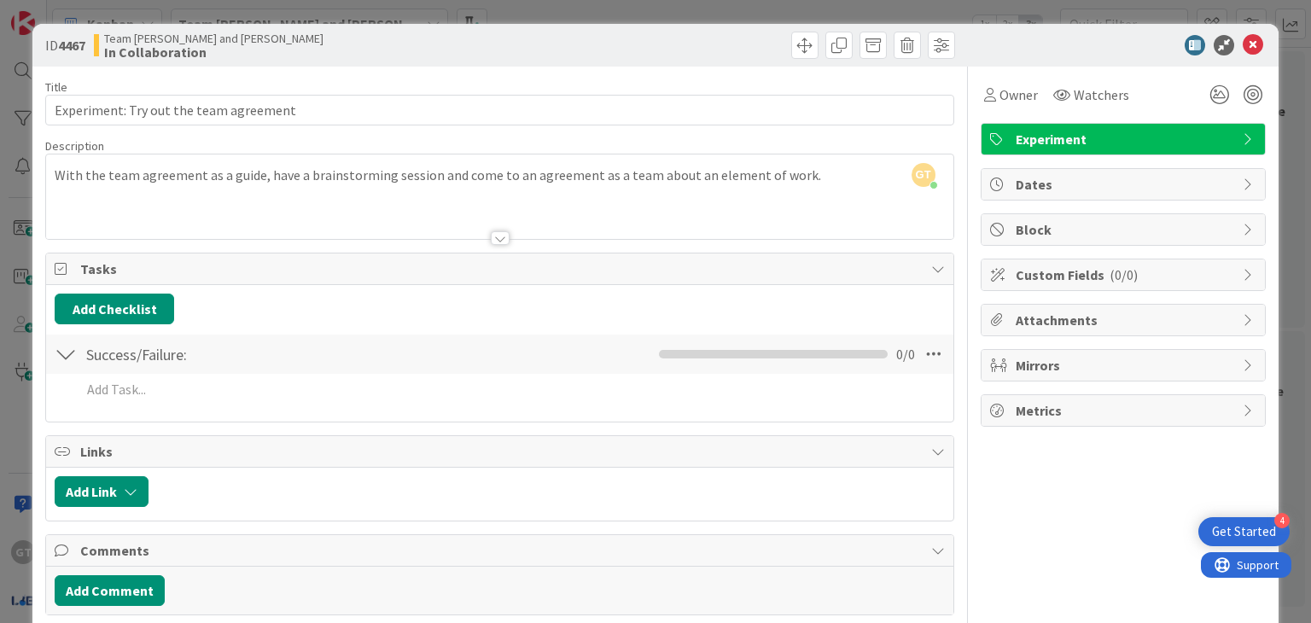
click at [492, 237] on div at bounding box center [500, 238] width 19 height 14
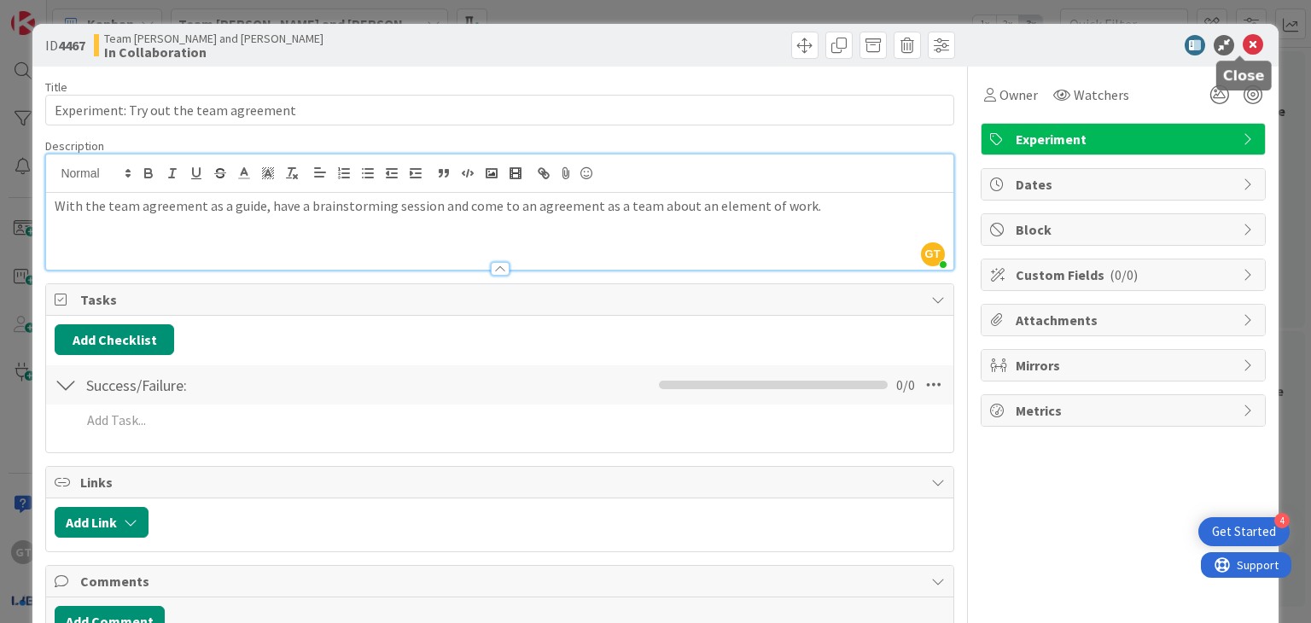
click at [1243, 45] on icon at bounding box center [1253, 45] width 20 height 20
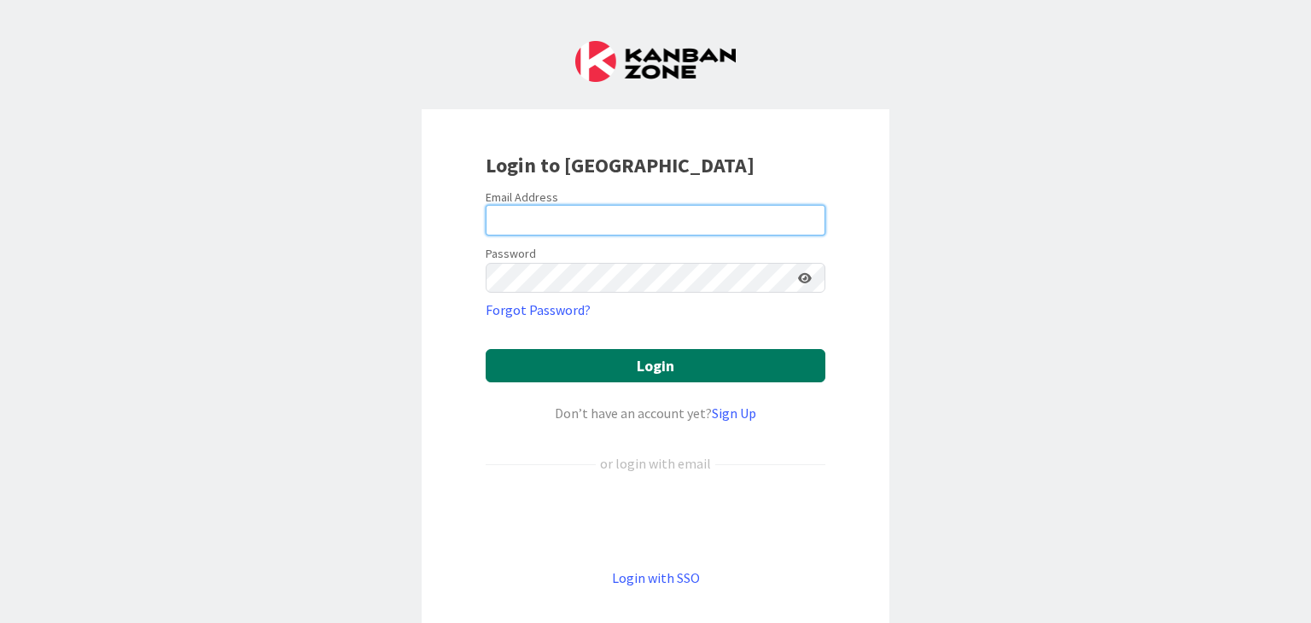
type input "[PERSON_NAME][EMAIL_ADDRESS][DOMAIN_NAME]"
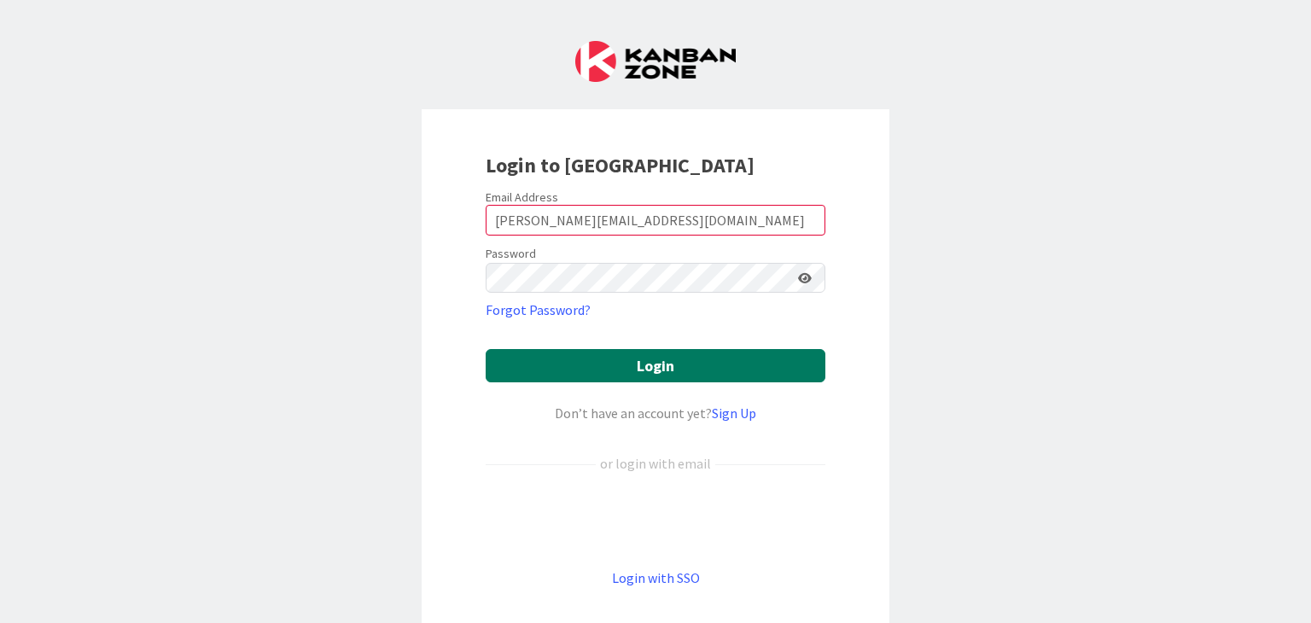
click at [615, 377] on button "Login" at bounding box center [656, 365] width 340 height 33
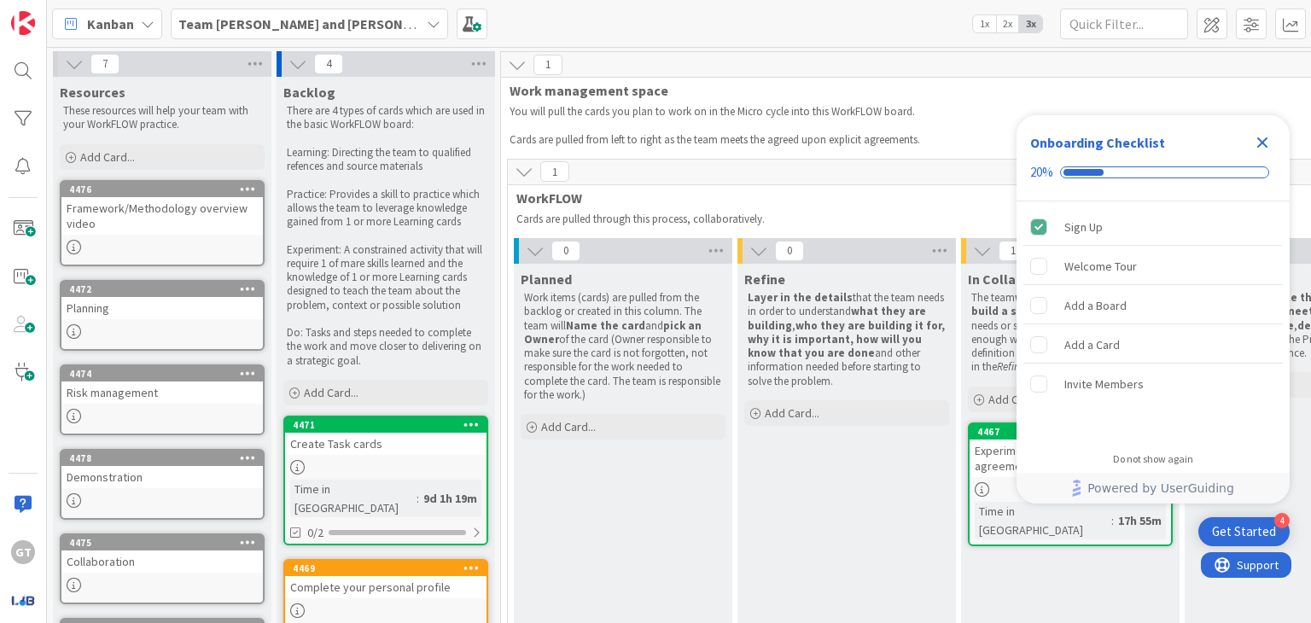
click at [1260, 137] on icon "Close Checklist" at bounding box center [1263, 142] width 20 height 20
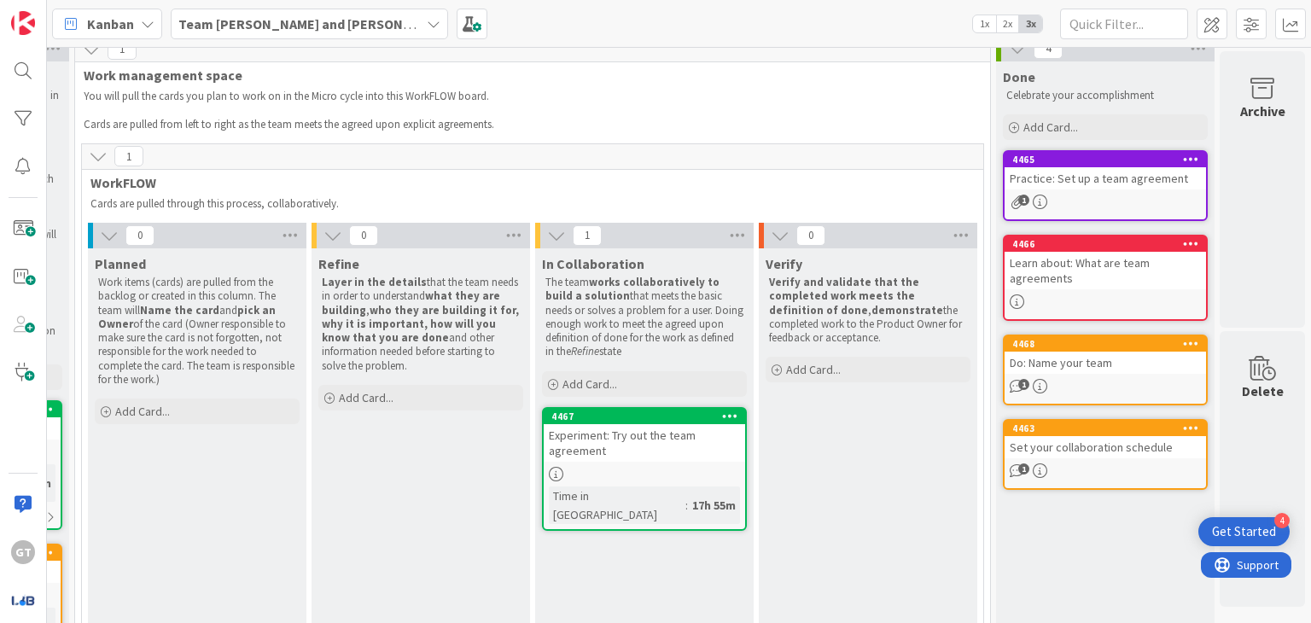
scroll to position [26, 438]
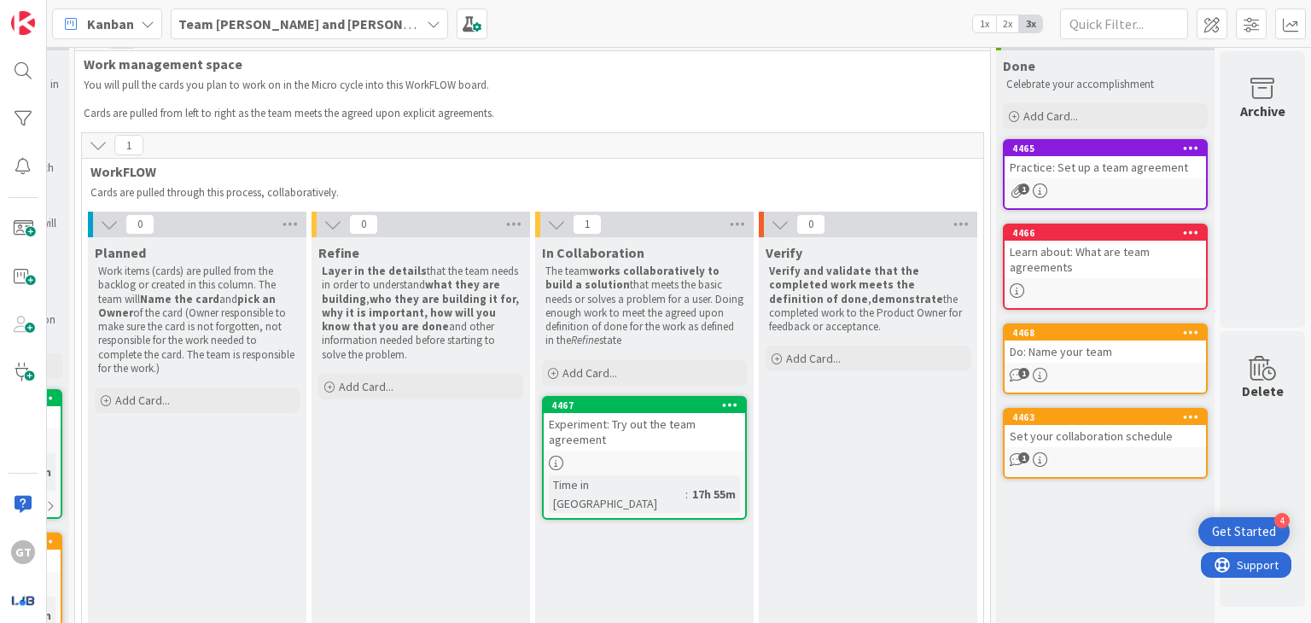
click at [1073, 184] on div "1" at bounding box center [1106, 191] width 202 height 15
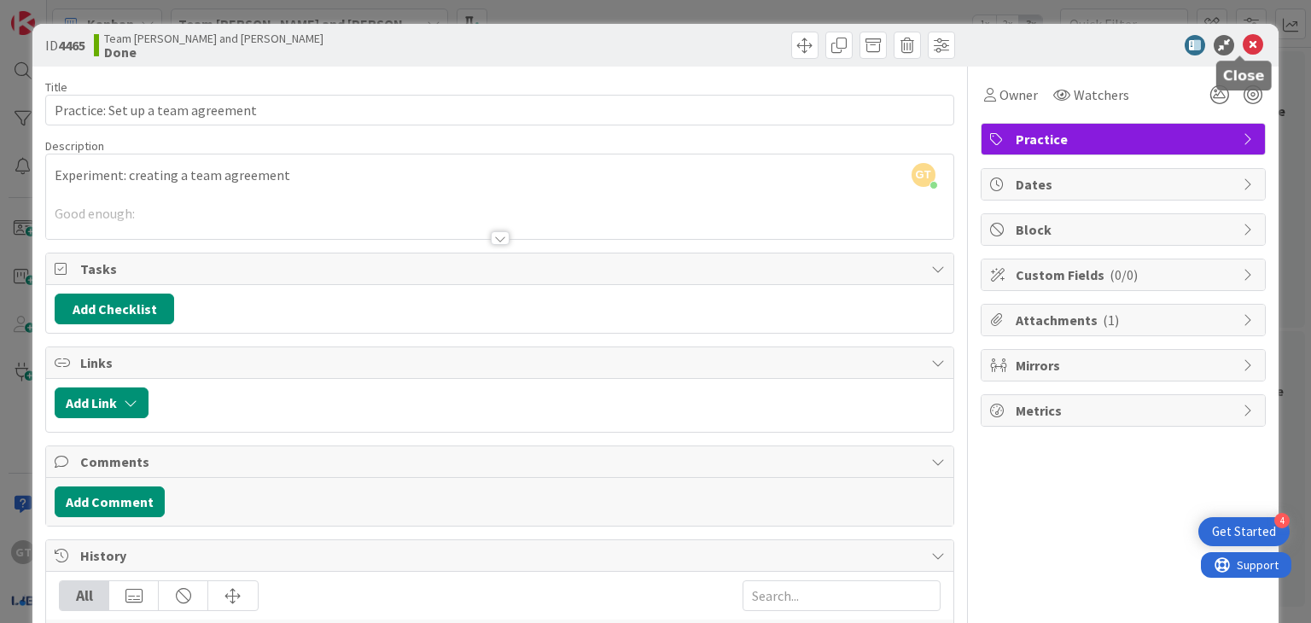
click at [1243, 42] on icon at bounding box center [1253, 45] width 20 height 20
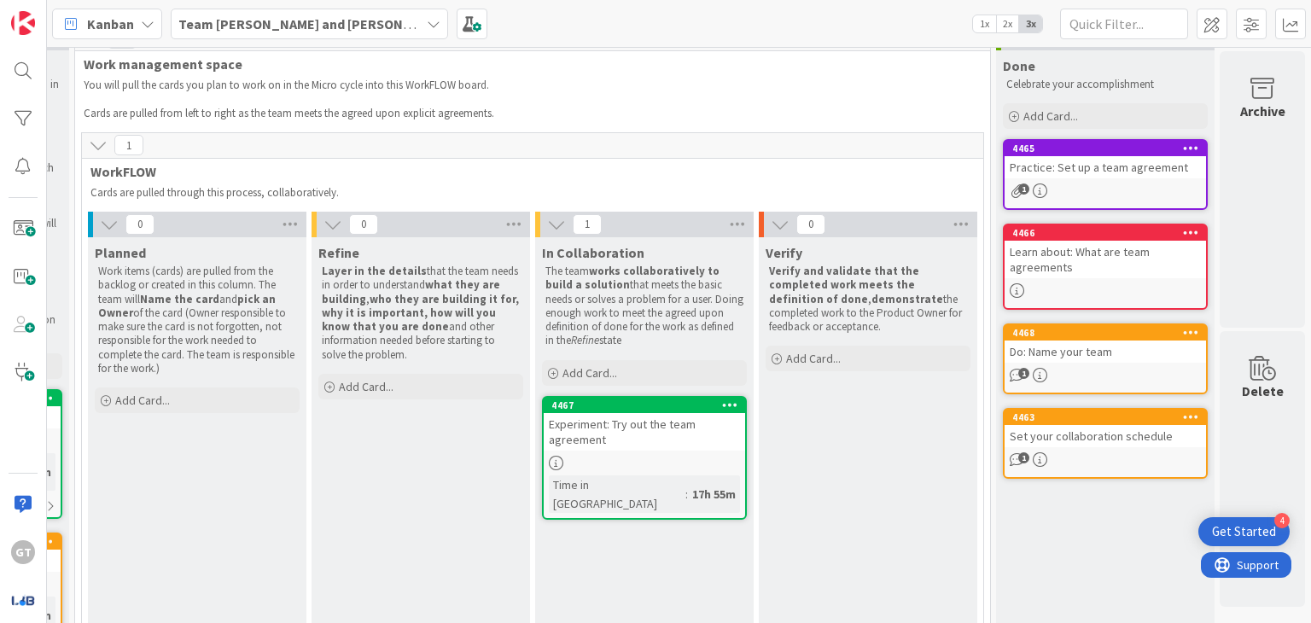
scroll to position [246, 438]
